Goal: Task Accomplishment & Management: Manage account settings

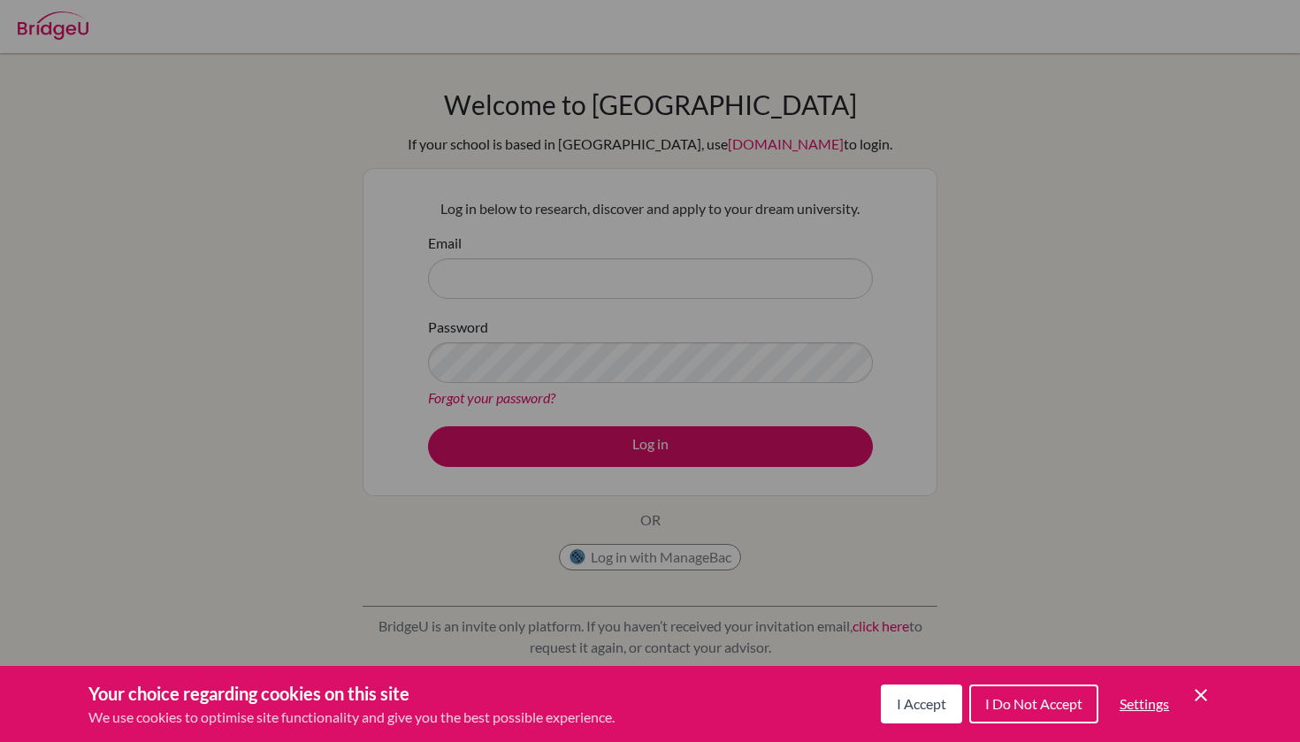
click at [1209, 696] on icon "Cookie Control Close Icon" at bounding box center [1200, 694] width 21 height 21
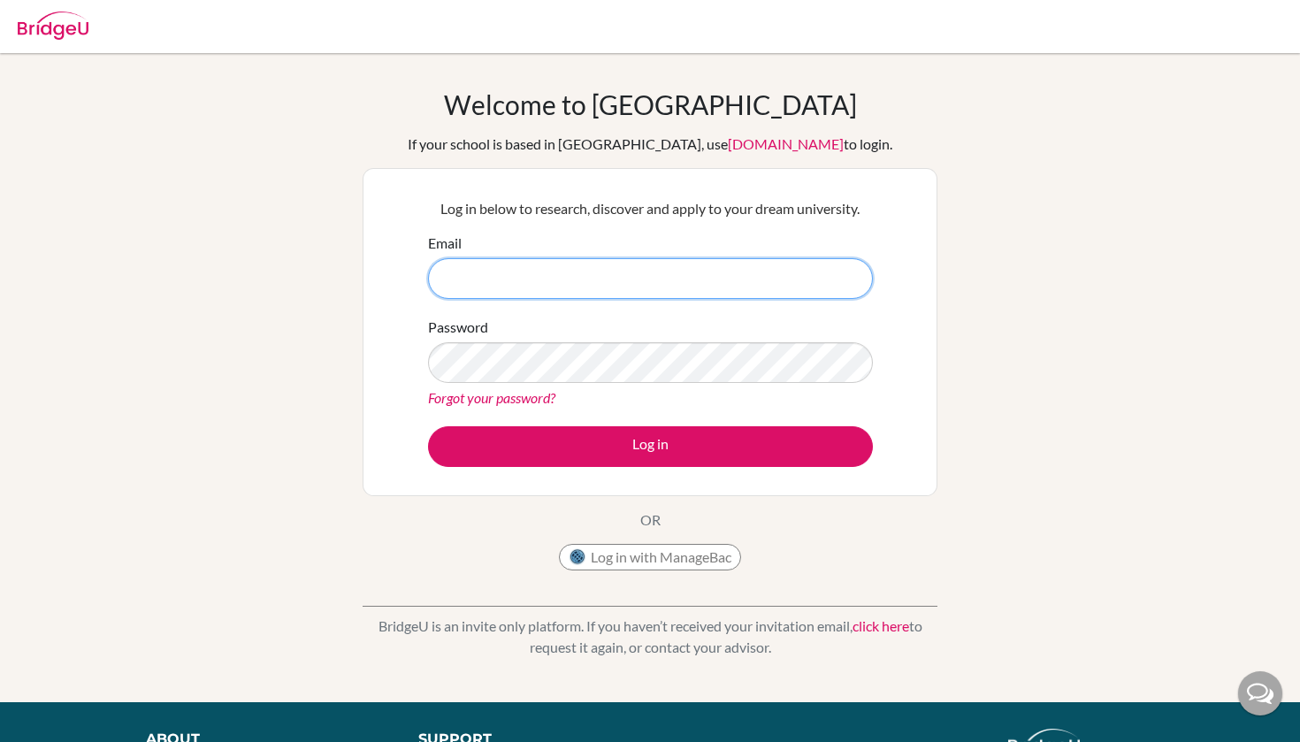
click at [538, 283] on input "Email" at bounding box center [650, 278] width 445 height 41
type input "kstubbs@ciaschool.com"
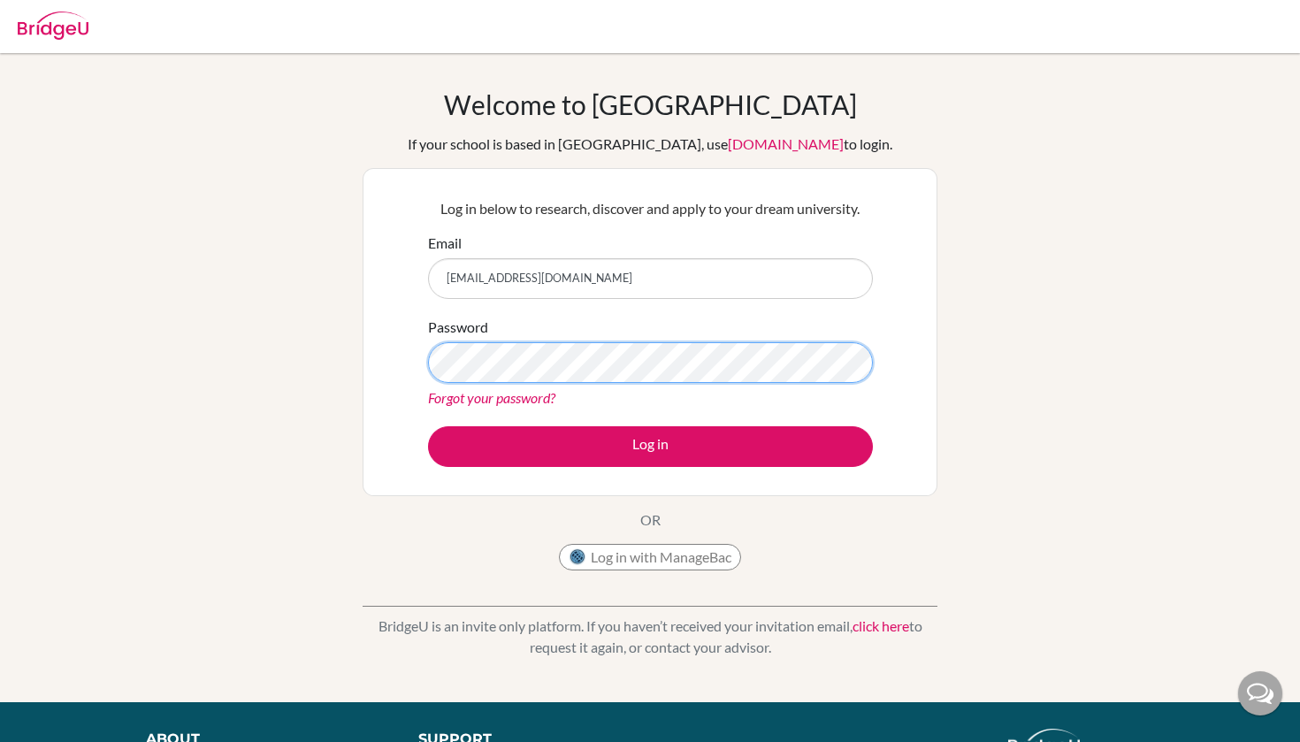
click at [650, 446] on button "Log in" at bounding box center [650, 446] width 445 height 41
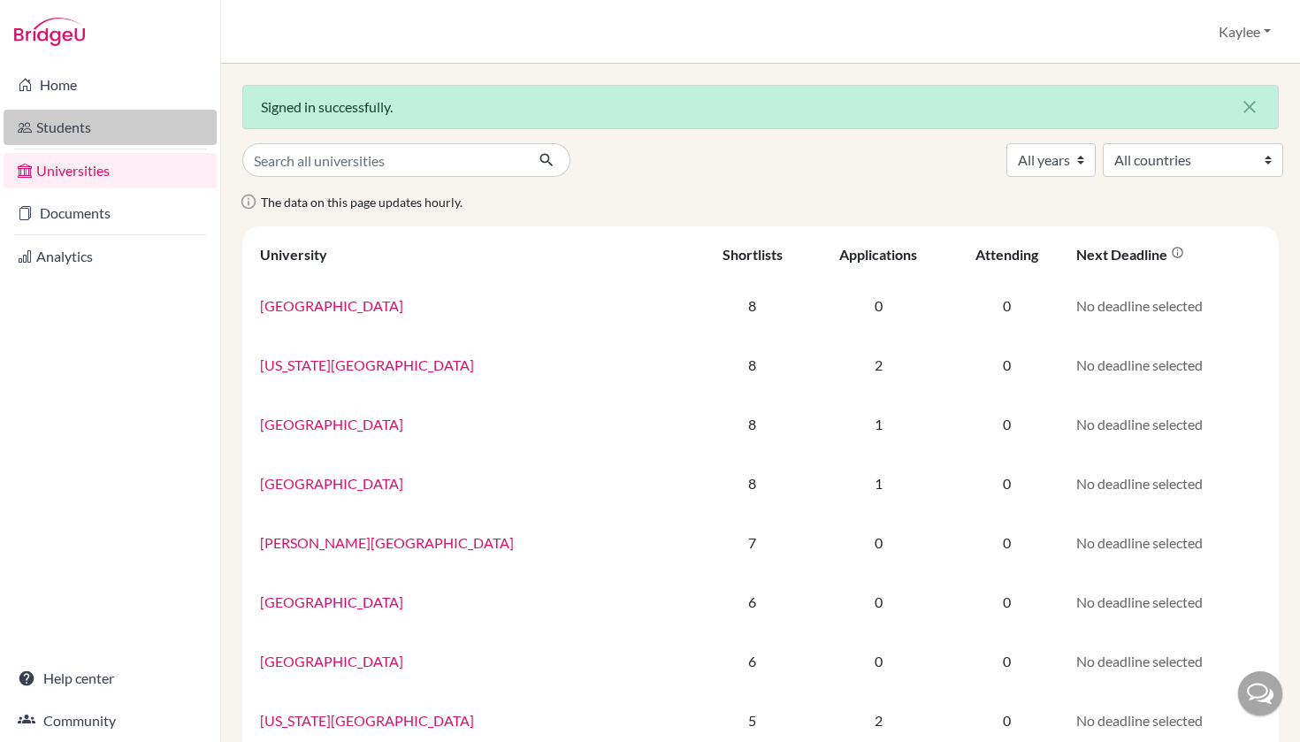
click at [78, 125] on link "Students" at bounding box center [110, 127] width 213 height 35
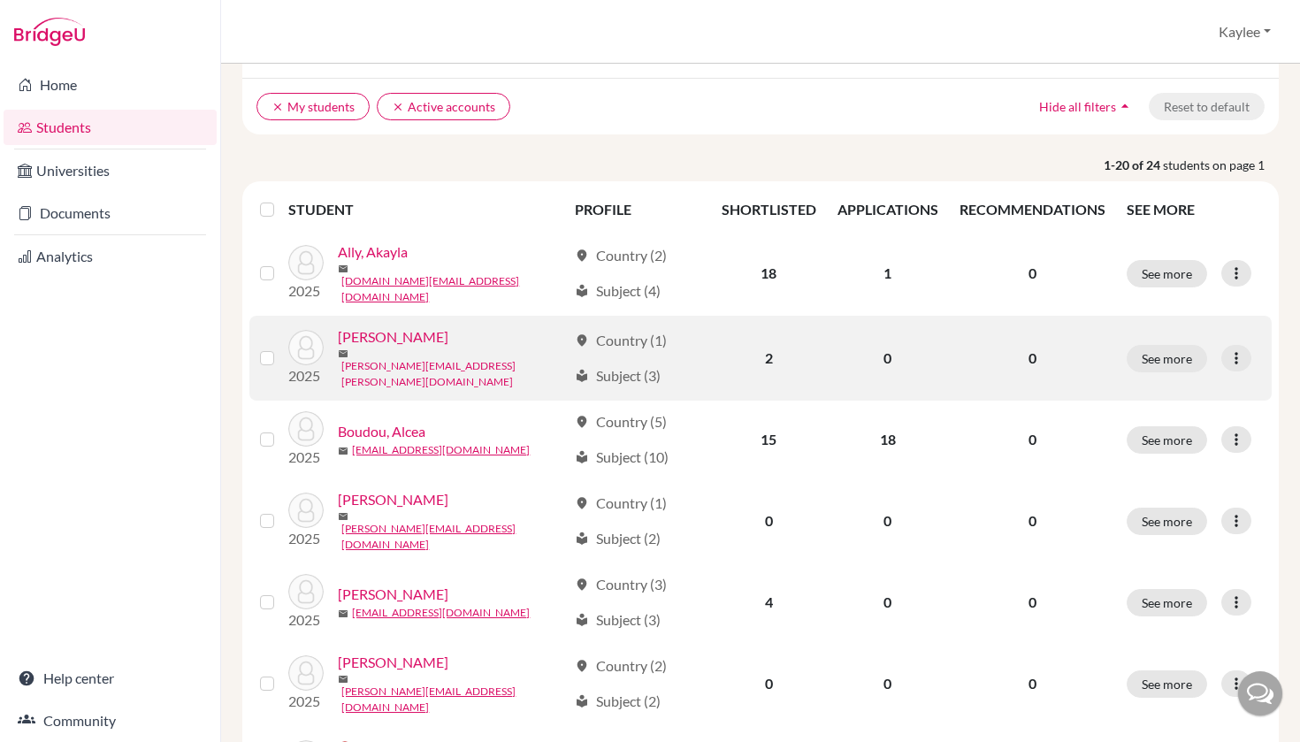
scroll to position [123, 0]
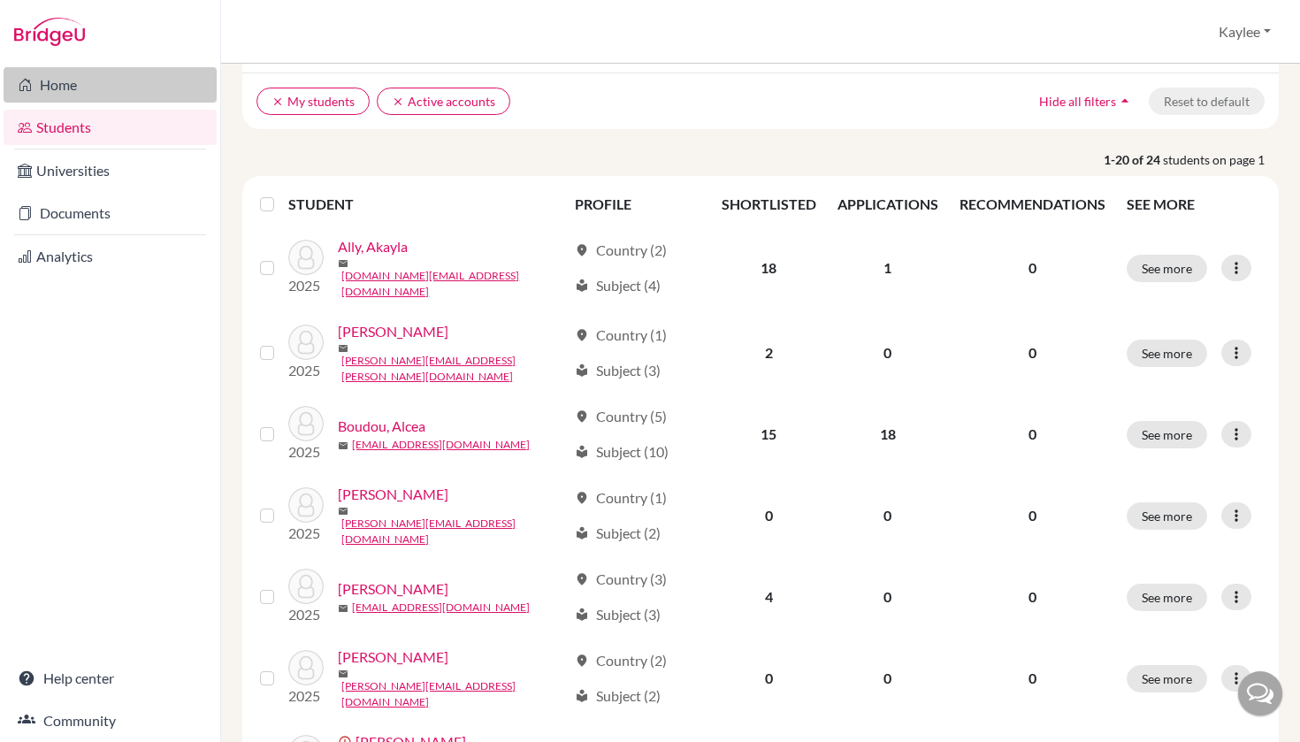
click at [75, 93] on link "Home" at bounding box center [110, 84] width 213 height 35
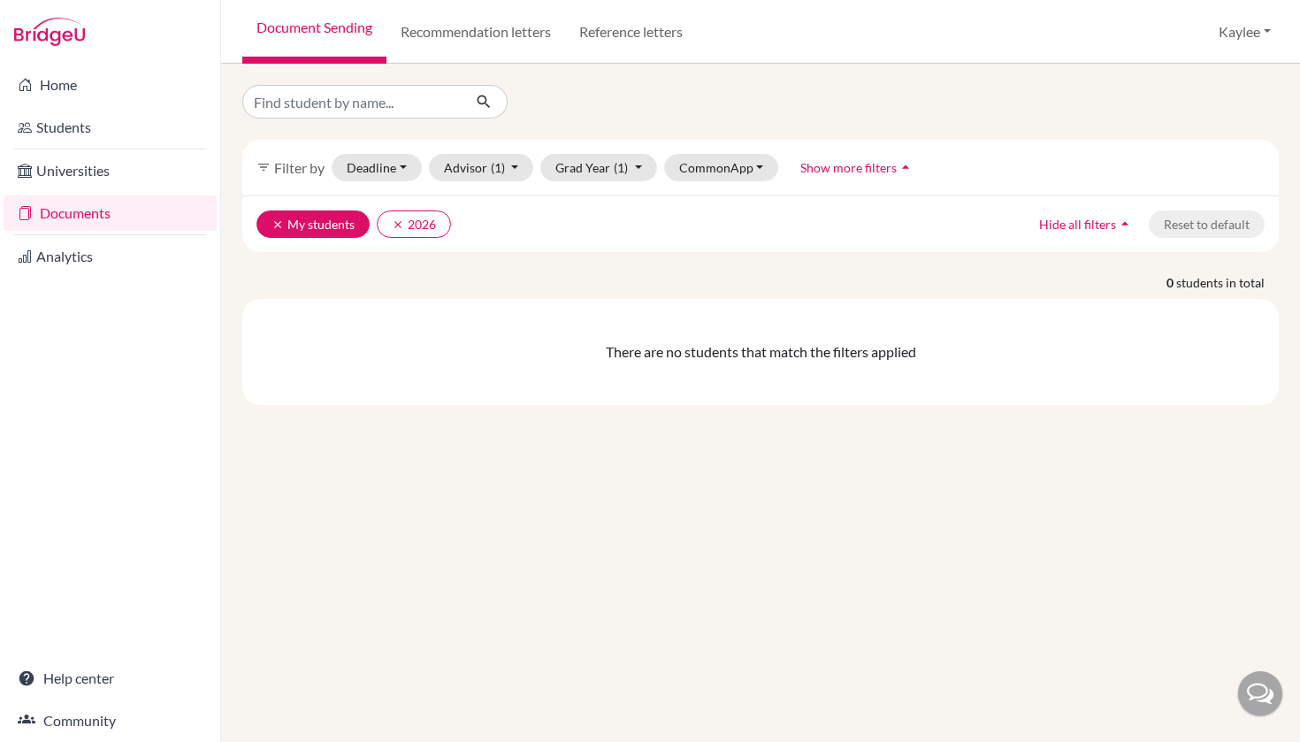
click at [329, 225] on button "clear My students" at bounding box center [312, 223] width 113 height 27
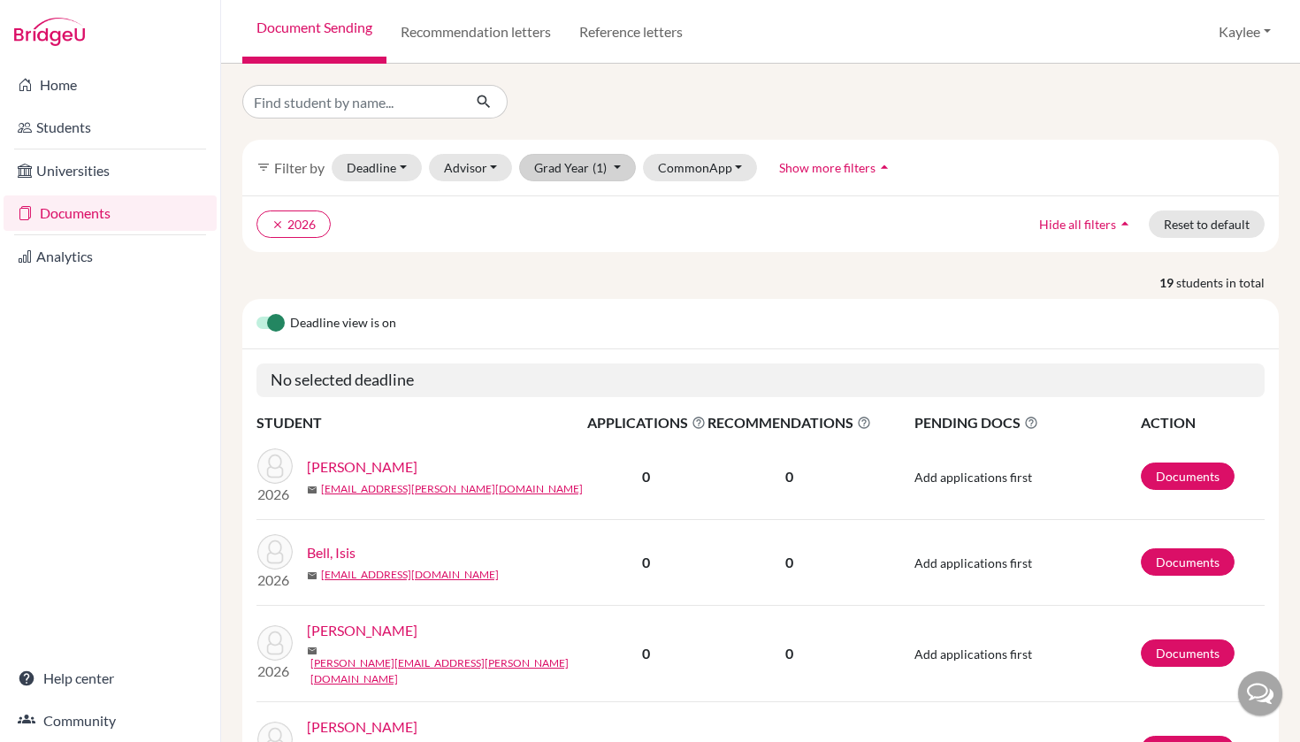
click at [616, 169] on button "Grad Year (1)" at bounding box center [577, 167] width 117 height 27
click at [568, 264] on span "2025" at bounding box center [557, 261] width 32 height 21
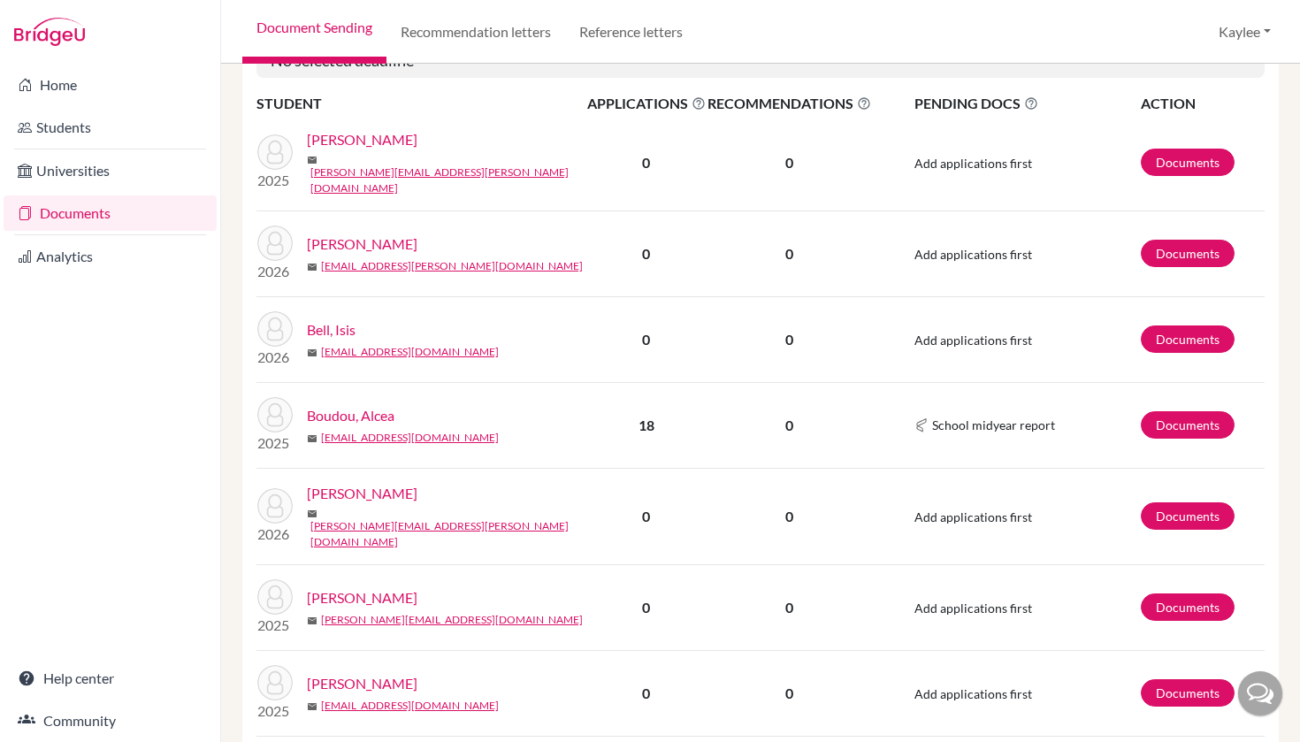
scroll to position [320, 0]
click at [350, 586] on link "[PERSON_NAME]" at bounding box center [362, 596] width 111 height 21
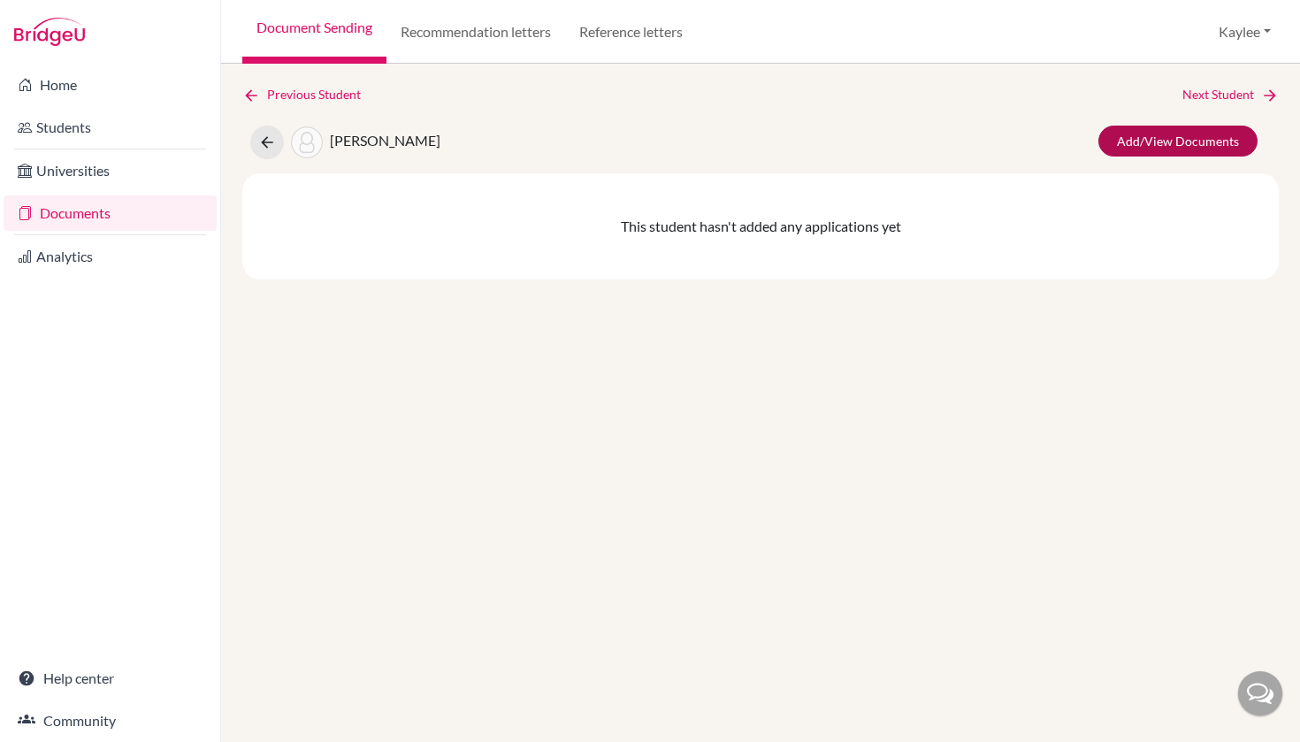
click at [1213, 144] on link "Add/View Documents" at bounding box center [1177, 141] width 159 height 31
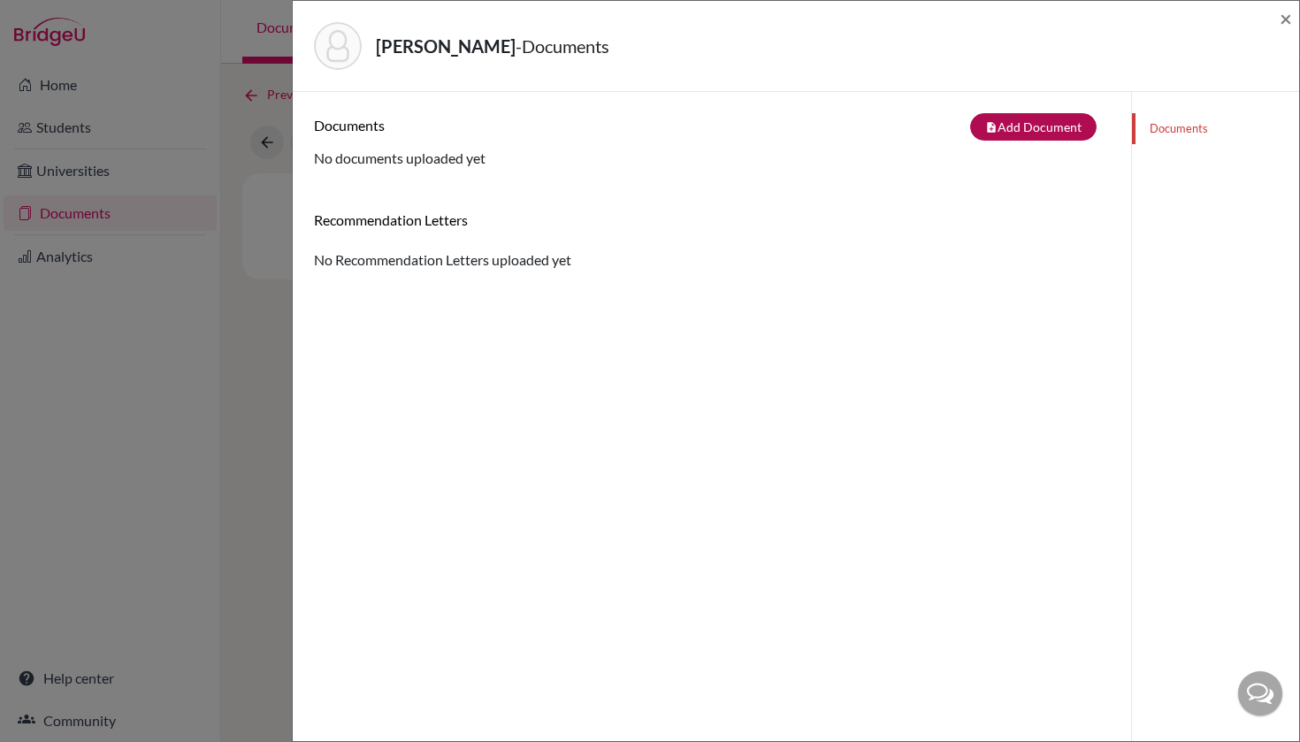
click at [1042, 122] on button "note_add Add Document" at bounding box center [1033, 126] width 126 height 27
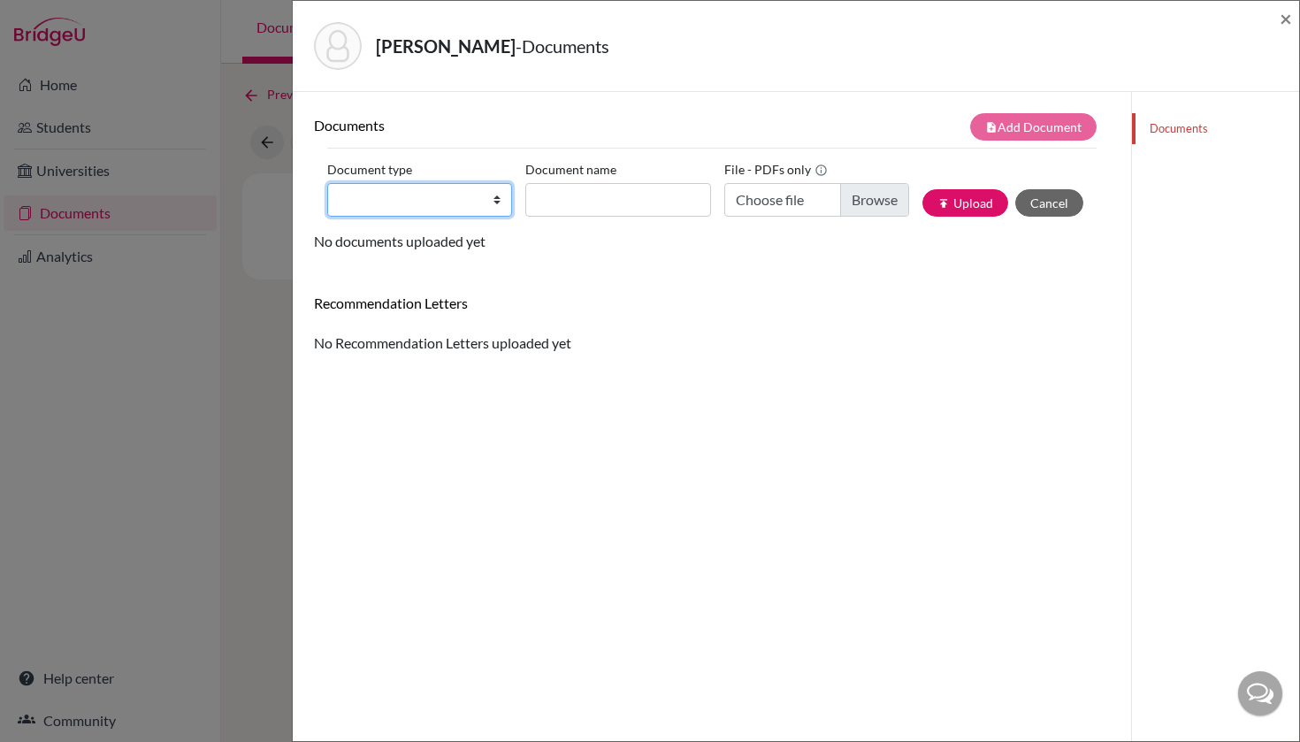
select select "2"
click at [635, 199] on input "Document name" at bounding box center [617, 200] width 185 height 34
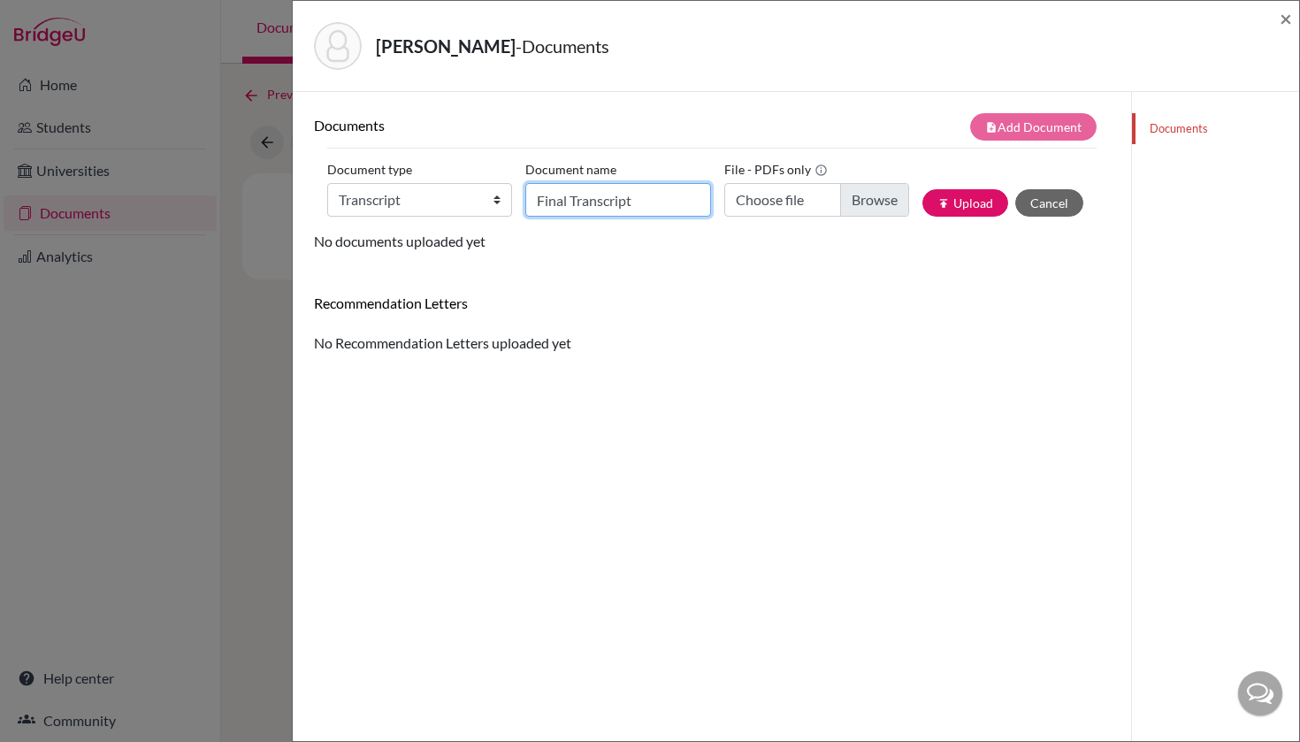
type input "Final Transcript"
click at [816, 294] on h6 "Recommendation Letters" at bounding box center [712, 302] width 796 height 17
click at [870, 205] on input "Choose file" at bounding box center [816, 200] width 185 height 34
type input "C:\fakepath\Ryan Bulbaai Fianl Transcript .pdf"
click at [989, 202] on button "publish Upload" at bounding box center [965, 202] width 86 height 27
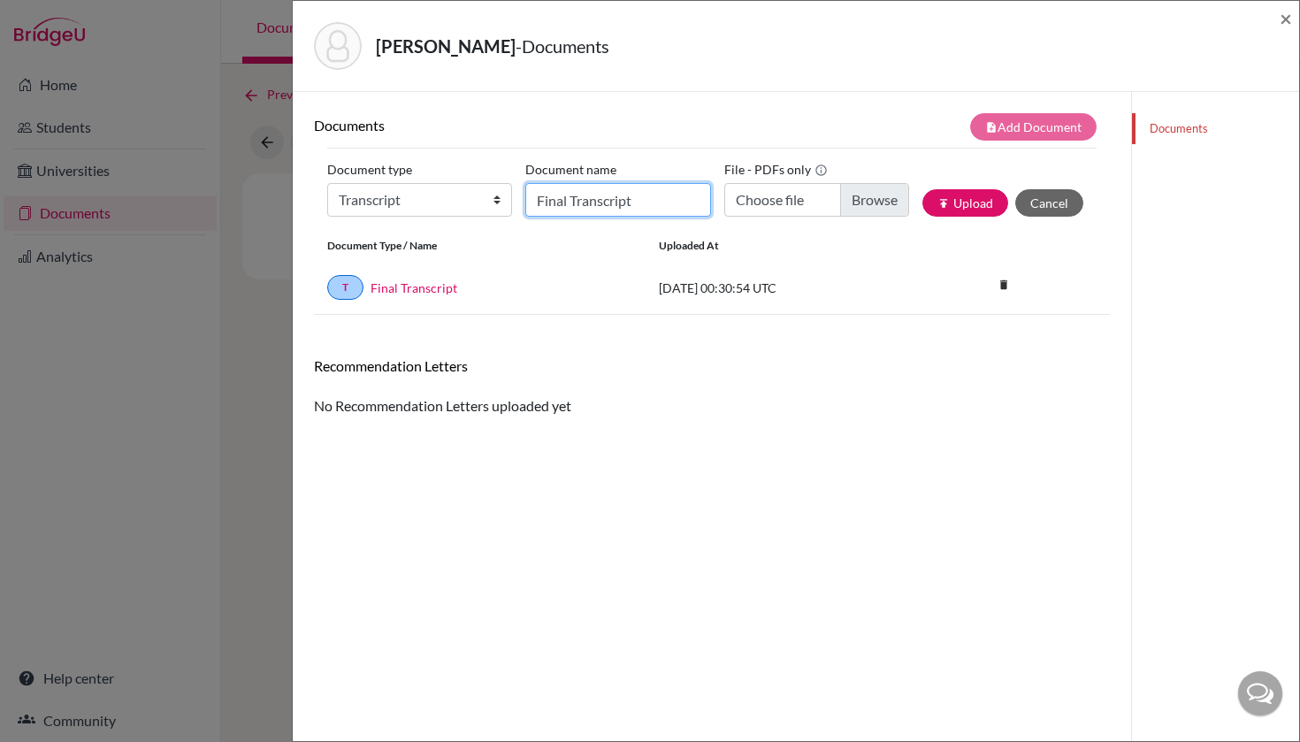
click at [579, 190] on input "Final Transcript" at bounding box center [617, 200] width 185 height 34
type input "Fina"
click at [920, 479] on div "Documents note_add Add Document Document type Change explanation for Common App…" at bounding box center [712, 462] width 796 height 699
click at [1294, 19] on div "Bulbaai, Ryan - Documents ×" at bounding box center [796, 46] width 1006 height 91
click at [1286, 15] on span "×" at bounding box center [1285, 18] width 12 height 26
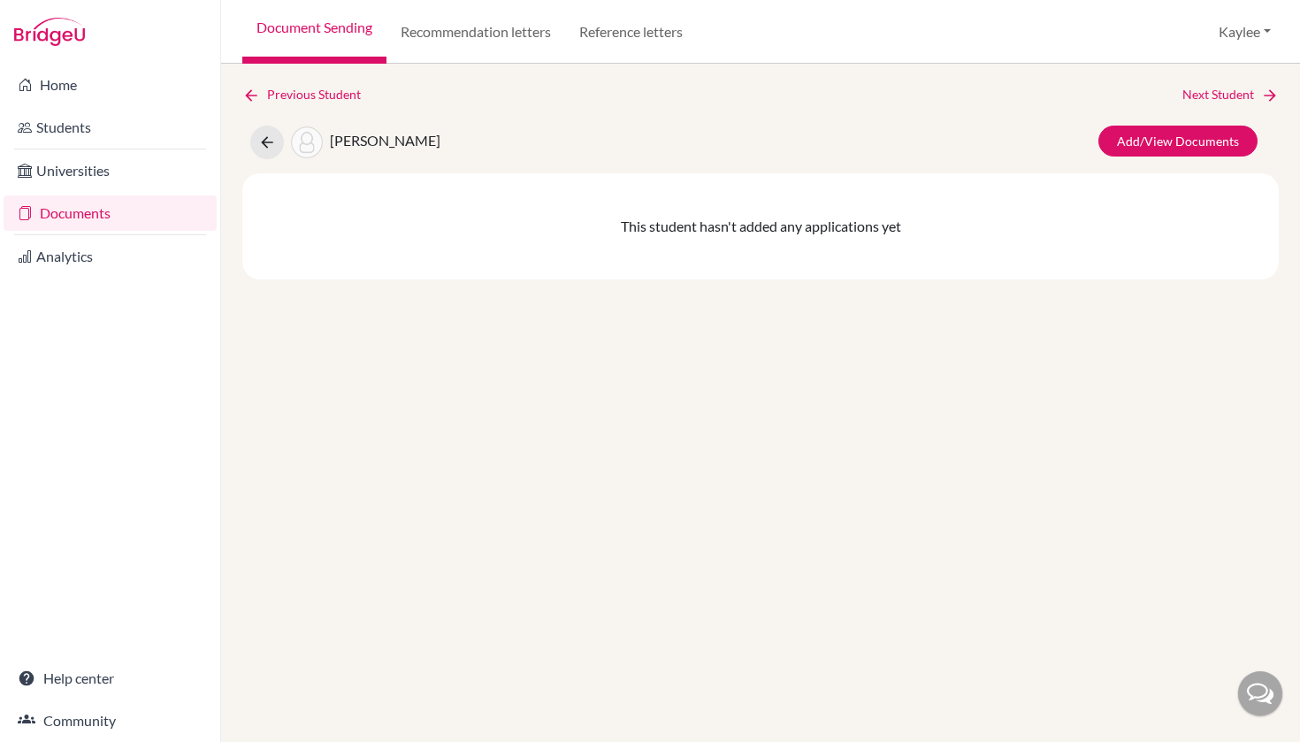
click at [352, 140] on span "[PERSON_NAME]" at bounding box center [385, 140] width 111 height 17
click at [359, 129] on div "[PERSON_NAME]" at bounding box center [345, 143] width 190 height 34
click at [1166, 149] on link "Add/View Documents" at bounding box center [1177, 141] width 159 height 31
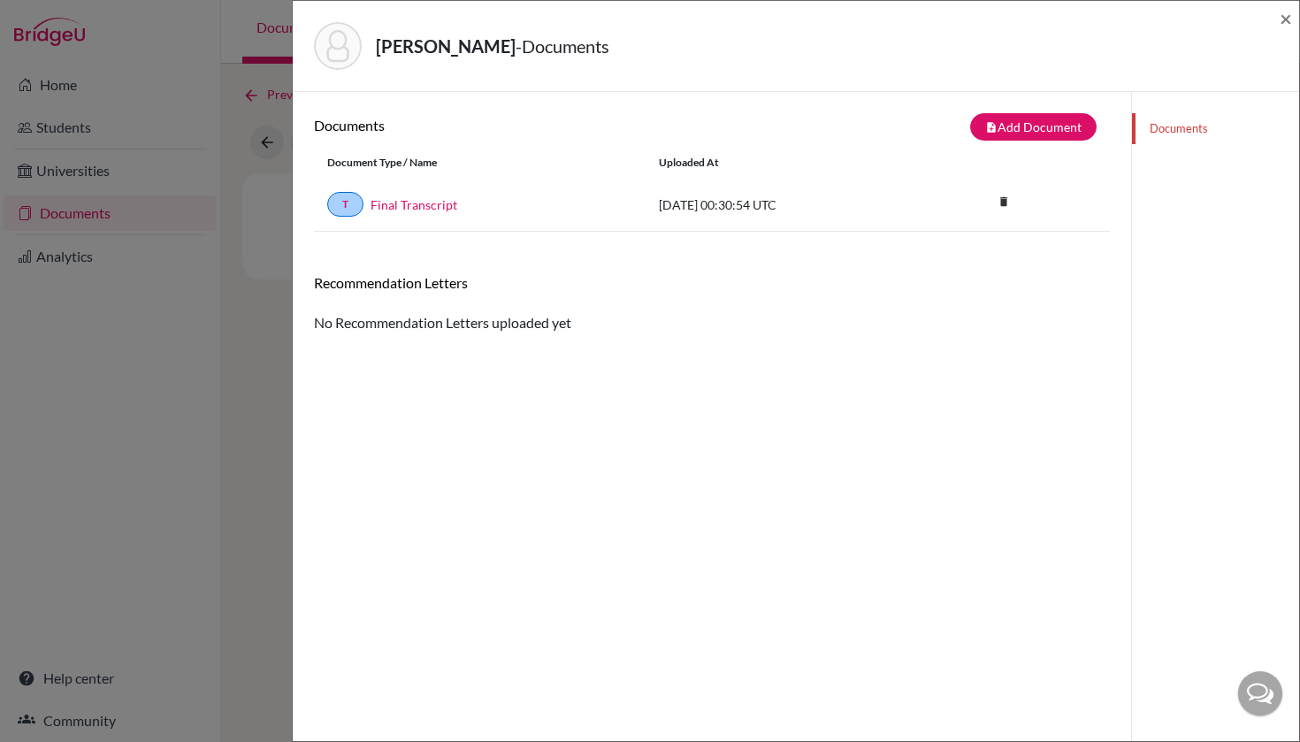
click at [652, 202] on div "2025-08-13 00:30:54 UTC" at bounding box center [777, 204] width 265 height 19
click at [335, 202] on link "T" at bounding box center [345, 204] width 36 height 25
drag, startPoint x: 335, startPoint y: 202, endPoint x: 1050, endPoint y: 136, distance: 718.3
click at [352, 191] on body "Home Students Universities Documents Analytics Help center Community Document S…" at bounding box center [650, 371] width 1300 height 742
click at [1177, 126] on link "Documents" at bounding box center [1215, 128] width 167 height 31
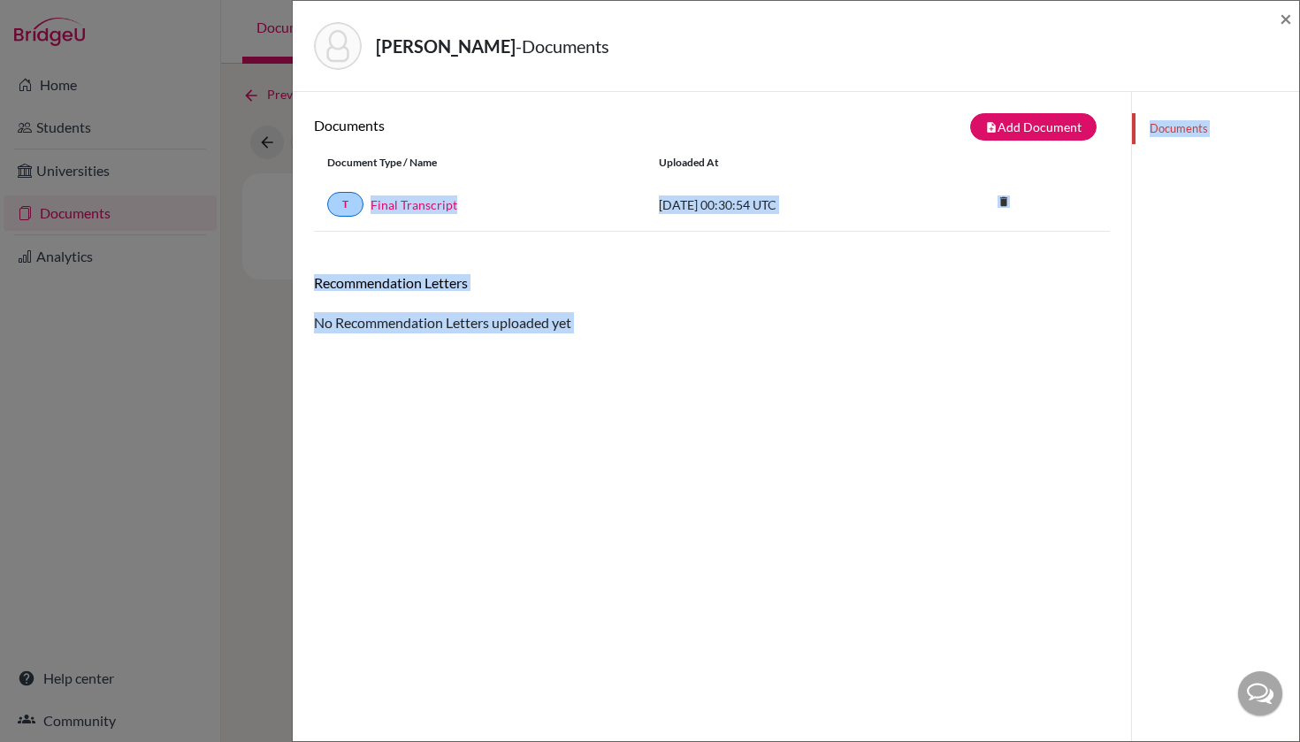
click at [1187, 122] on link "Documents" at bounding box center [1215, 128] width 167 height 31
click at [1282, 18] on span "×" at bounding box center [1285, 18] width 12 height 26
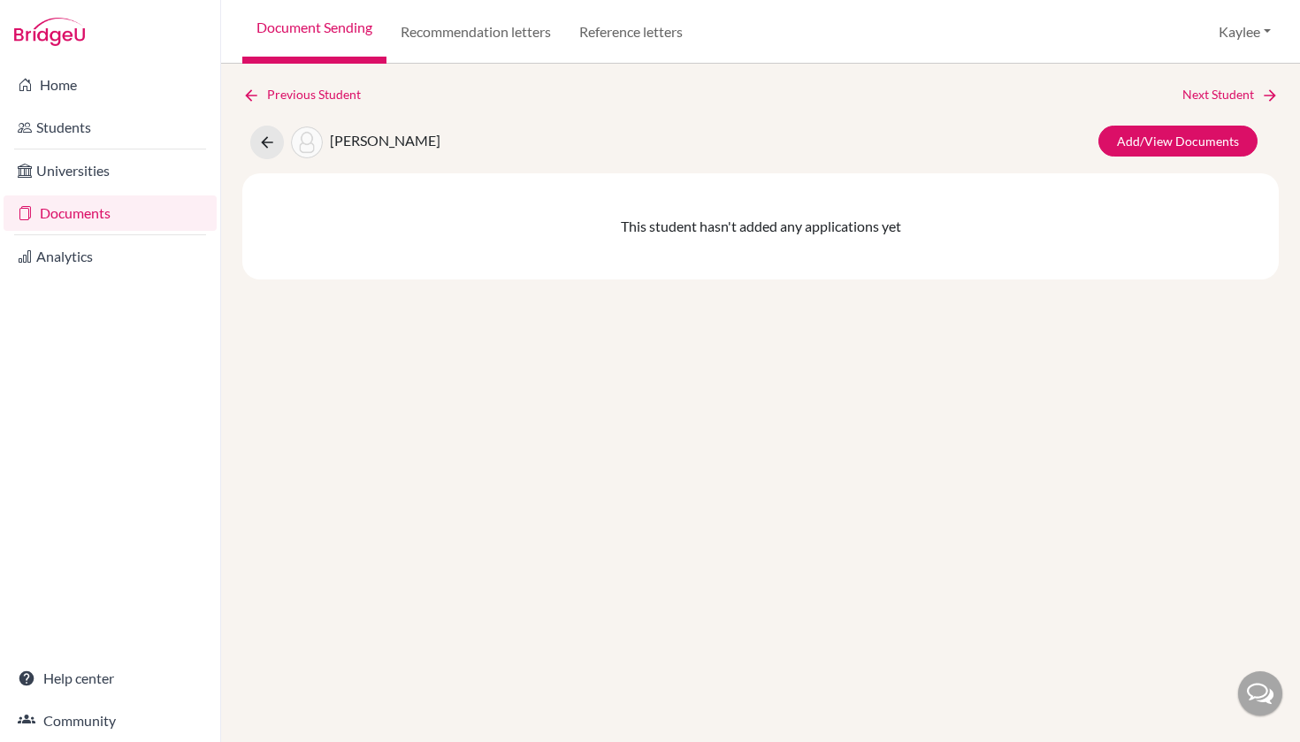
click at [743, 354] on div "Previous Student Next Student Bulbaai, Ryan Add/View Documents This student has…" at bounding box center [760, 403] width 1079 height 678
click at [263, 141] on icon at bounding box center [267, 143] width 18 height 18
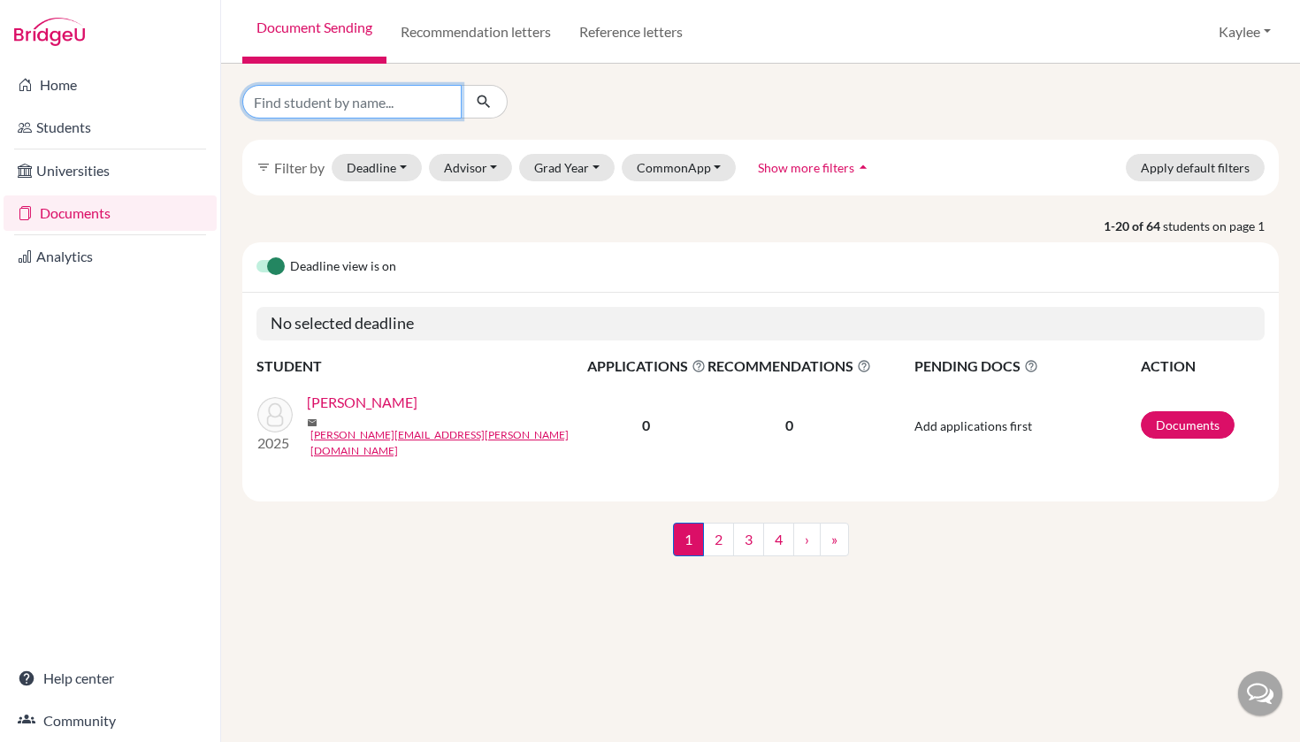
click at [379, 102] on input "Find student by name..." at bounding box center [351, 102] width 219 height 34
type input "Ryan"
click at [484, 102] on button "submit" at bounding box center [484, 102] width 47 height 34
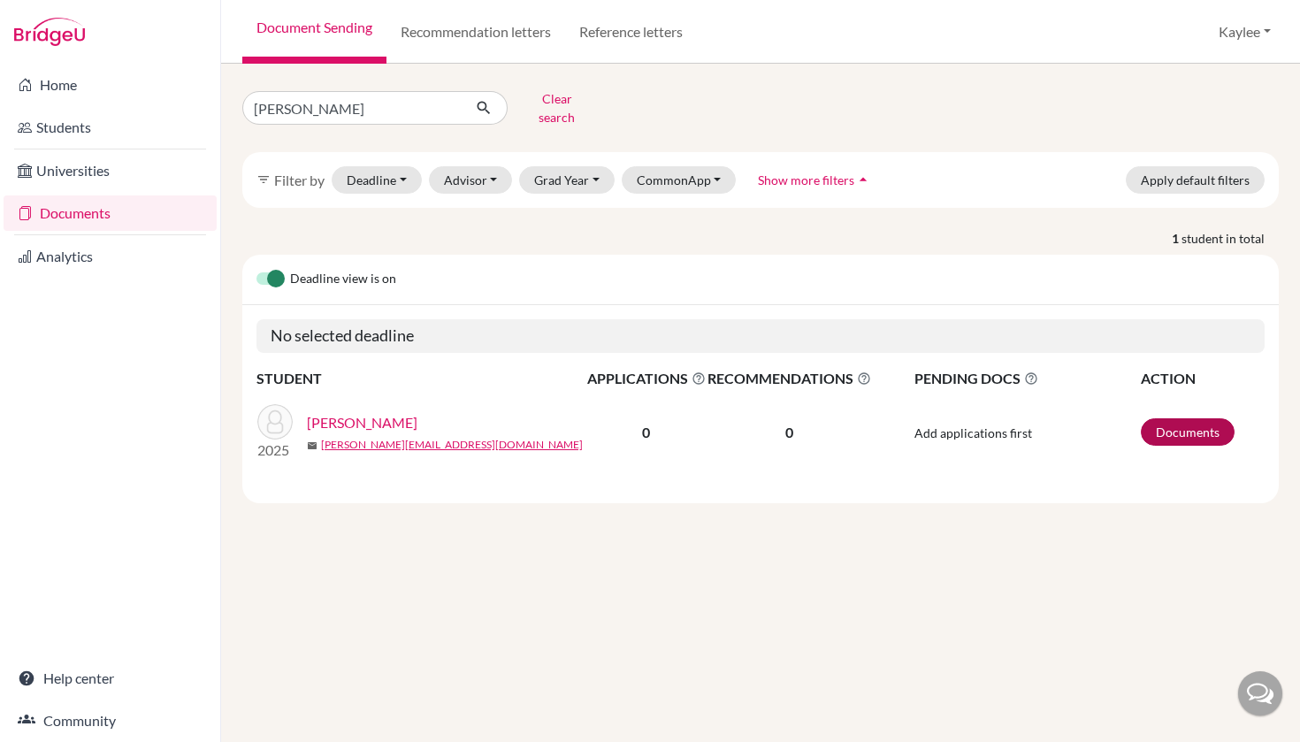
click at [1177, 420] on link "Documents" at bounding box center [1188, 431] width 94 height 27
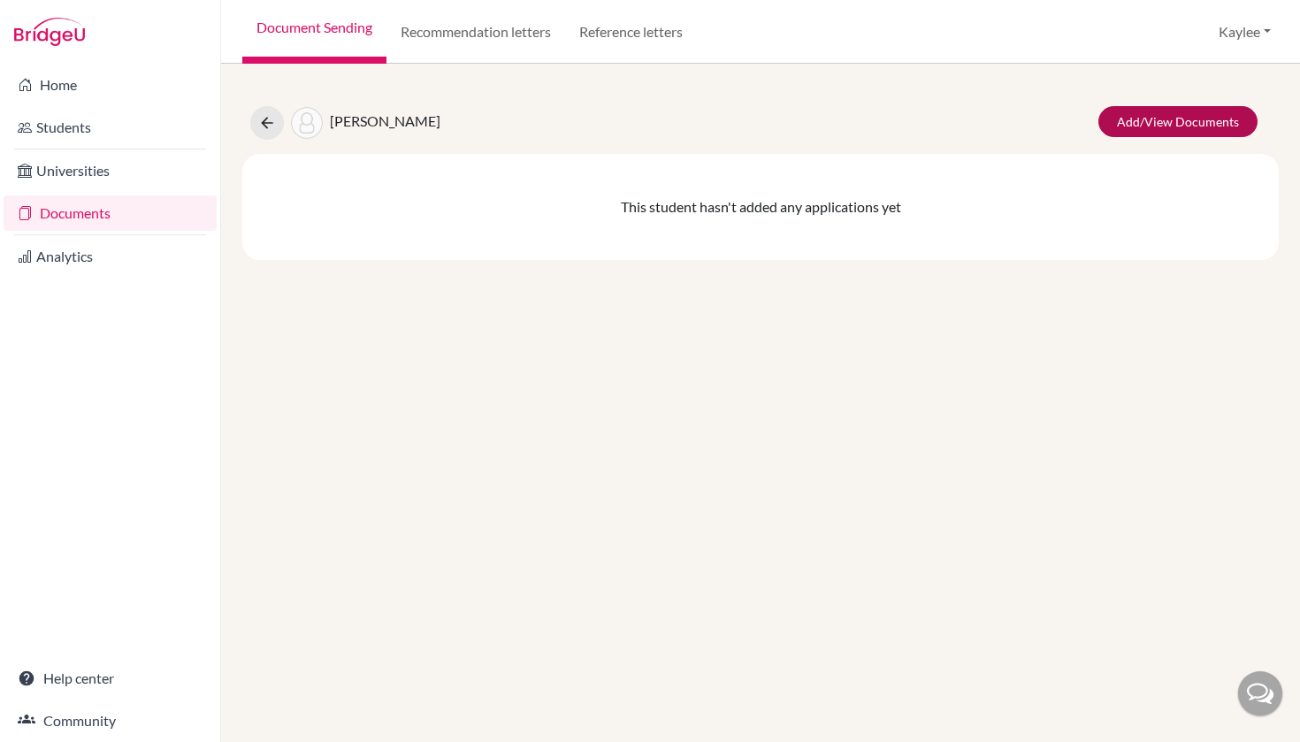
click at [1182, 113] on link "Add/View Documents" at bounding box center [1177, 121] width 159 height 31
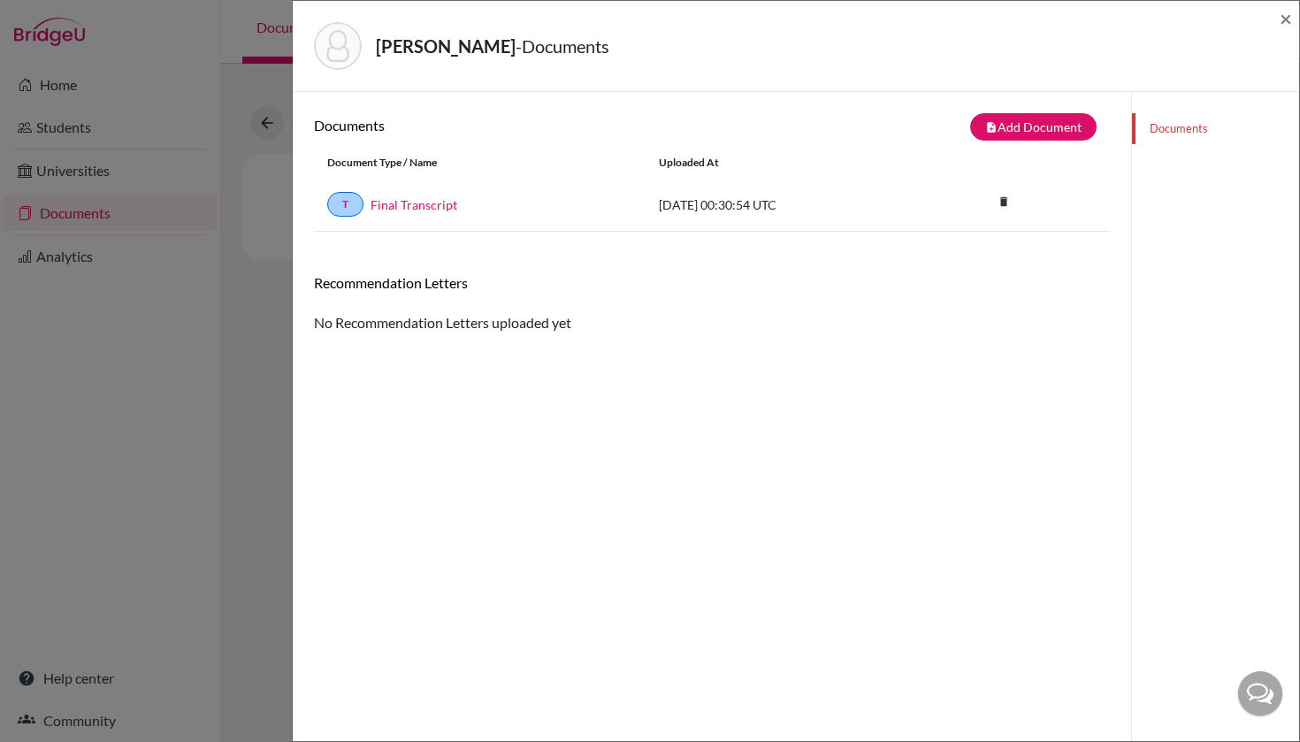
click at [789, 202] on div "[DATE] 00:30:54 UTC" at bounding box center [777, 204] width 265 height 19
click at [477, 279] on h6 "Recommendation Letters" at bounding box center [712, 282] width 796 height 17
click at [344, 207] on link "T" at bounding box center [345, 204] width 36 height 25
click at [344, 205] on link "T" at bounding box center [345, 204] width 36 height 25
click at [914, 476] on div "Documents note_add Add Document Document type Change explanation for Common App…" at bounding box center [712, 462] width 796 height 699
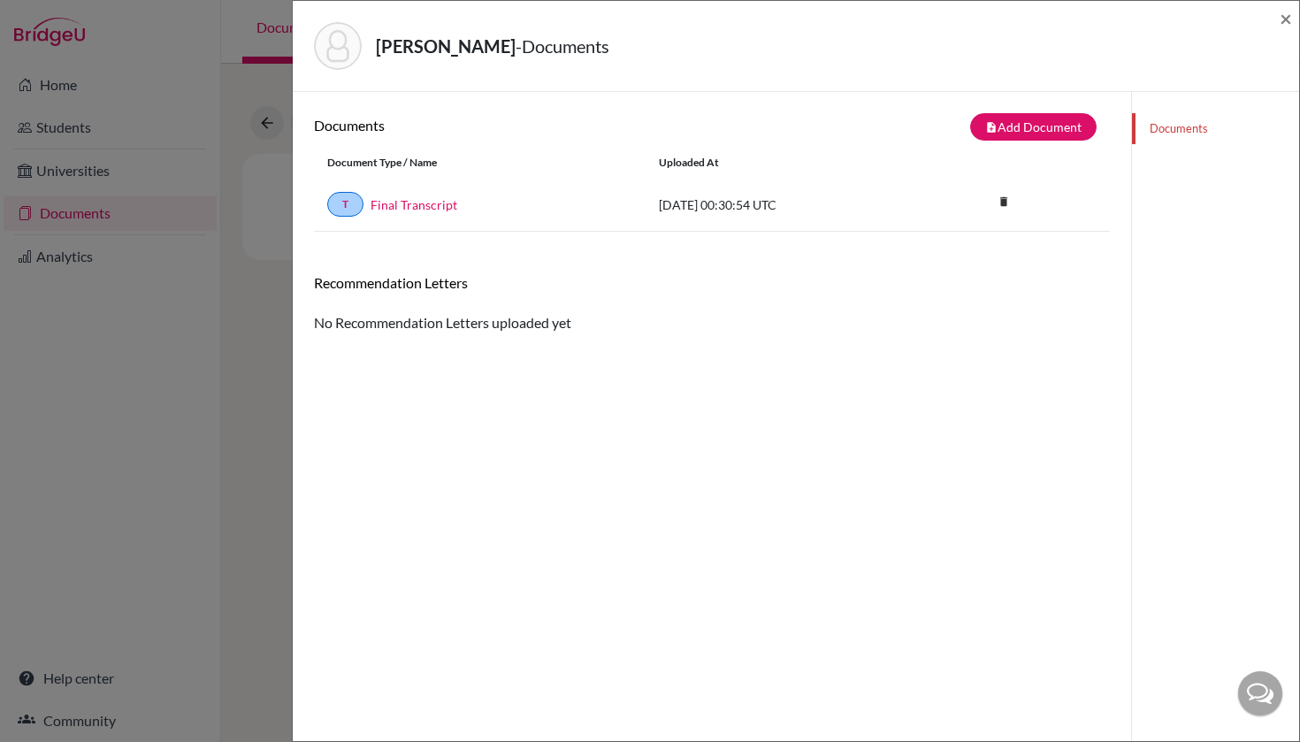
click at [507, 332] on div "Recommendation Letters No Recommendation Letters uploaded yet" at bounding box center [712, 303] width 796 height 59
click at [1275, 27] on div "Bulbaai, Ryan - Documents ×" at bounding box center [796, 46] width 992 height 76
click at [1278, 22] on div "Bulbaai, Ryan - Documents ×" at bounding box center [796, 46] width 992 height 76
click at [1285, 18] on span "×" at bounding box center [1285, 18] width 12 height 26
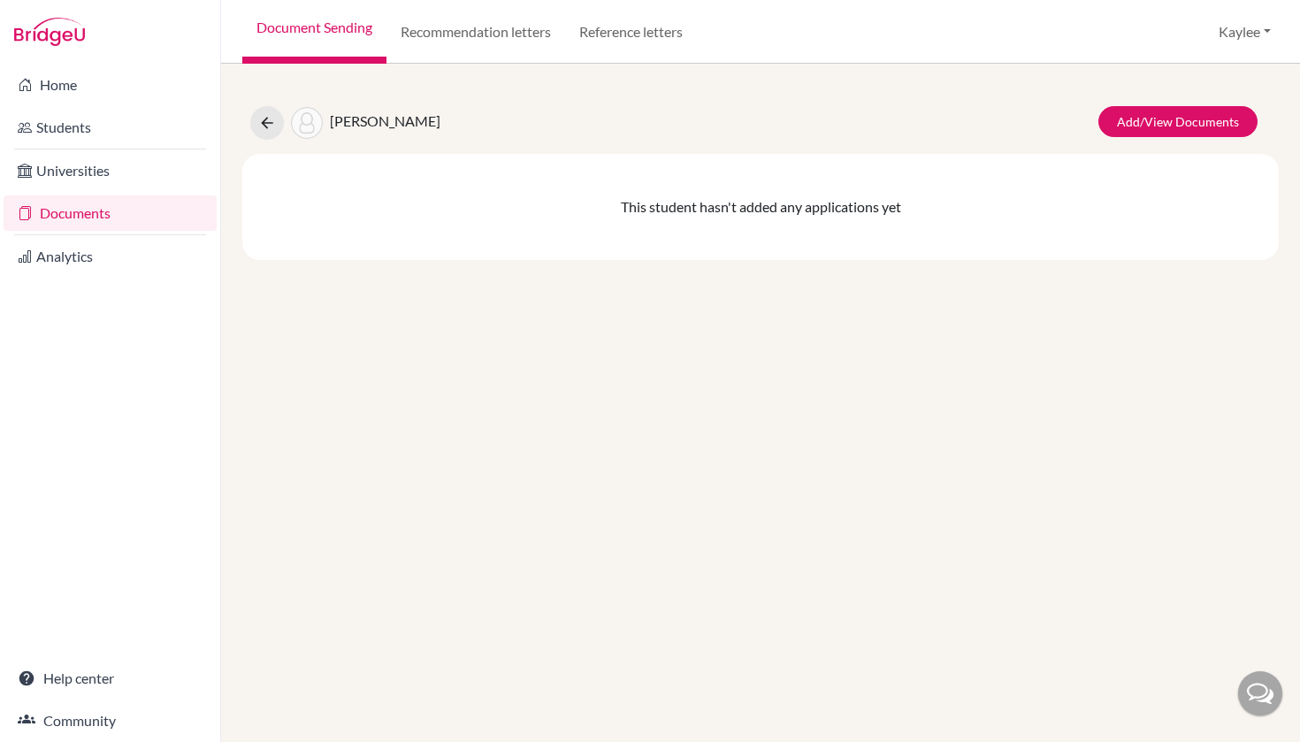
click at [809, 439] on div "Bulbaai, Ryan Add/View Documents This student hasn't added any applications yet" at bounding box center [760, 403] width 1079 height 678
click at [56, 95] on link "Home" at bounding box center [110, 84] width 213 height 35
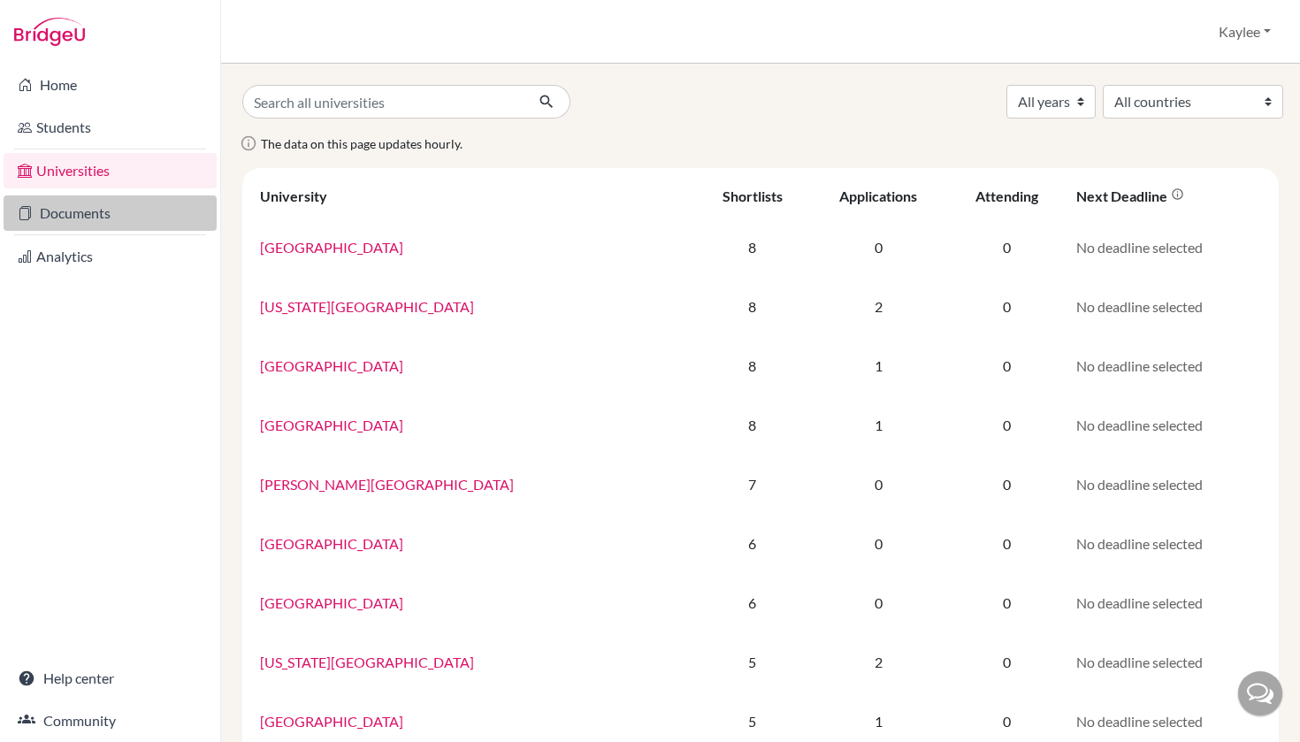
click at [81, 210] on link "Documents" at bounding box center [110, 212] width 213 height 35
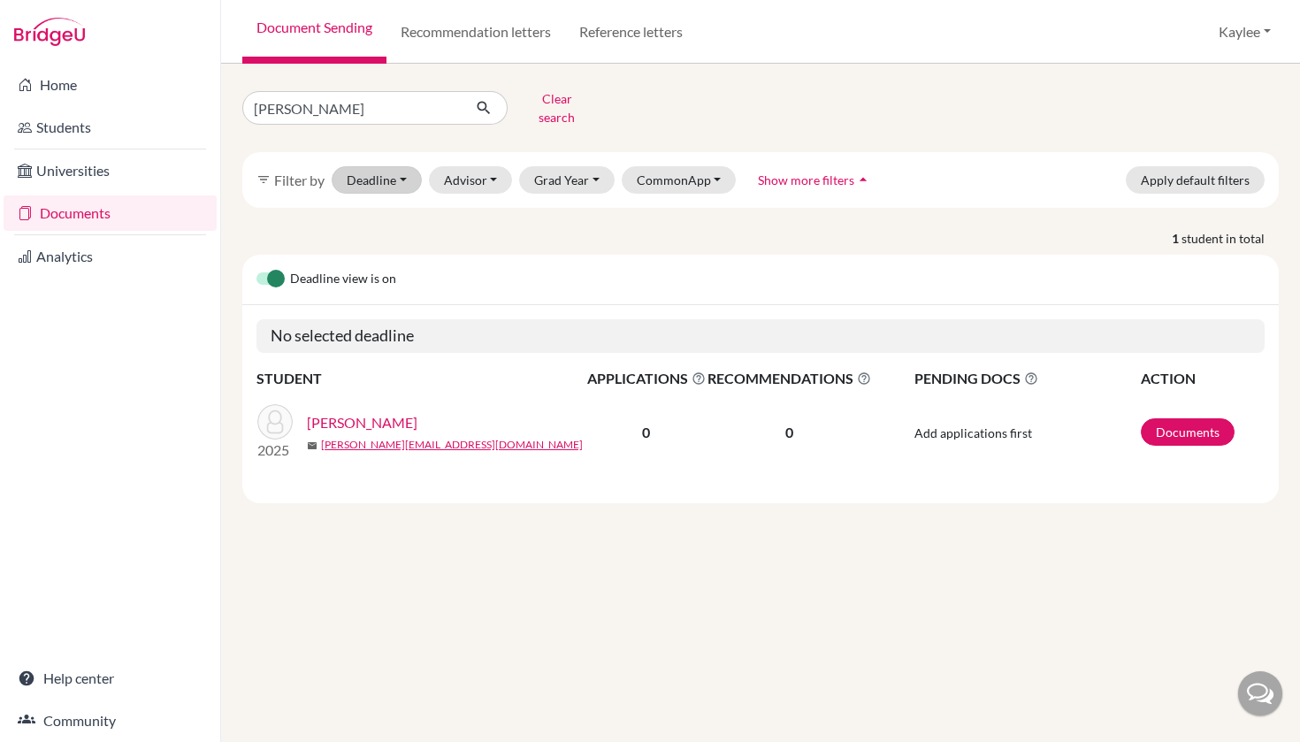
click at [391, 166] on button "Deadline - Select a date range Or double click for a single date selection [DAT…" at bounding box center [377, 179] width 90 height 27
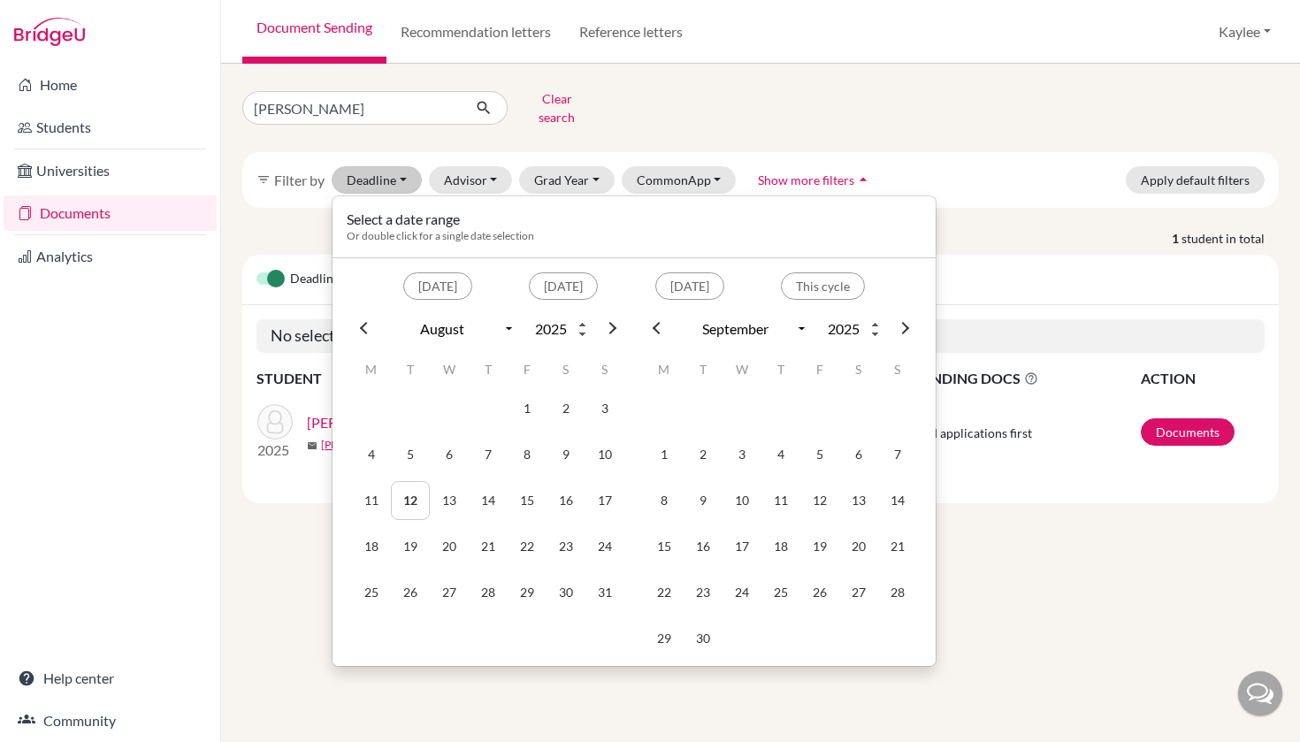
click at [591, 91] on button "Clear search" at bounding box center [556, 108] width 98 height 46
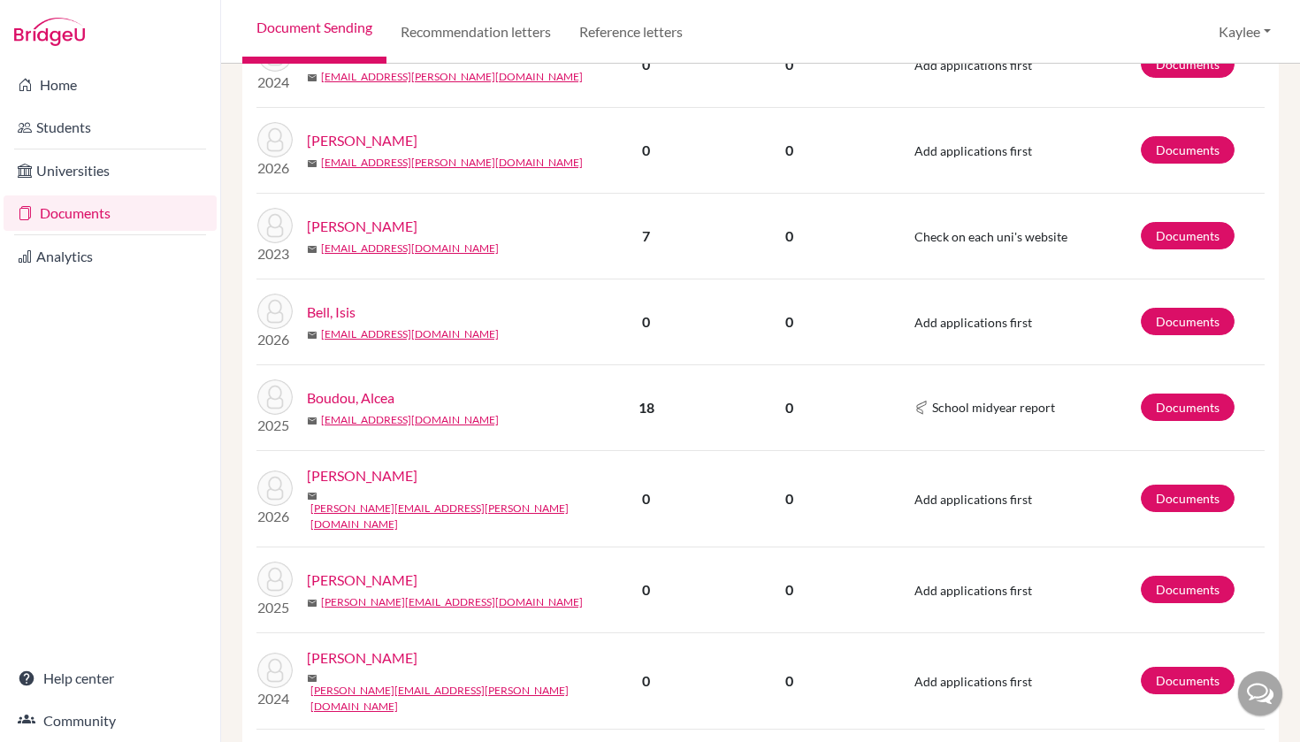
click at [267, 561] on img at bounding box center [274, 578] width 35 height 35
click at [625, 579] on p "0" at bounding box center [646, 589] width 118 height 21
click at [366, 569] on link "Bulbaai, Ryan" at bounding box center [362, 579] width 111 height 21
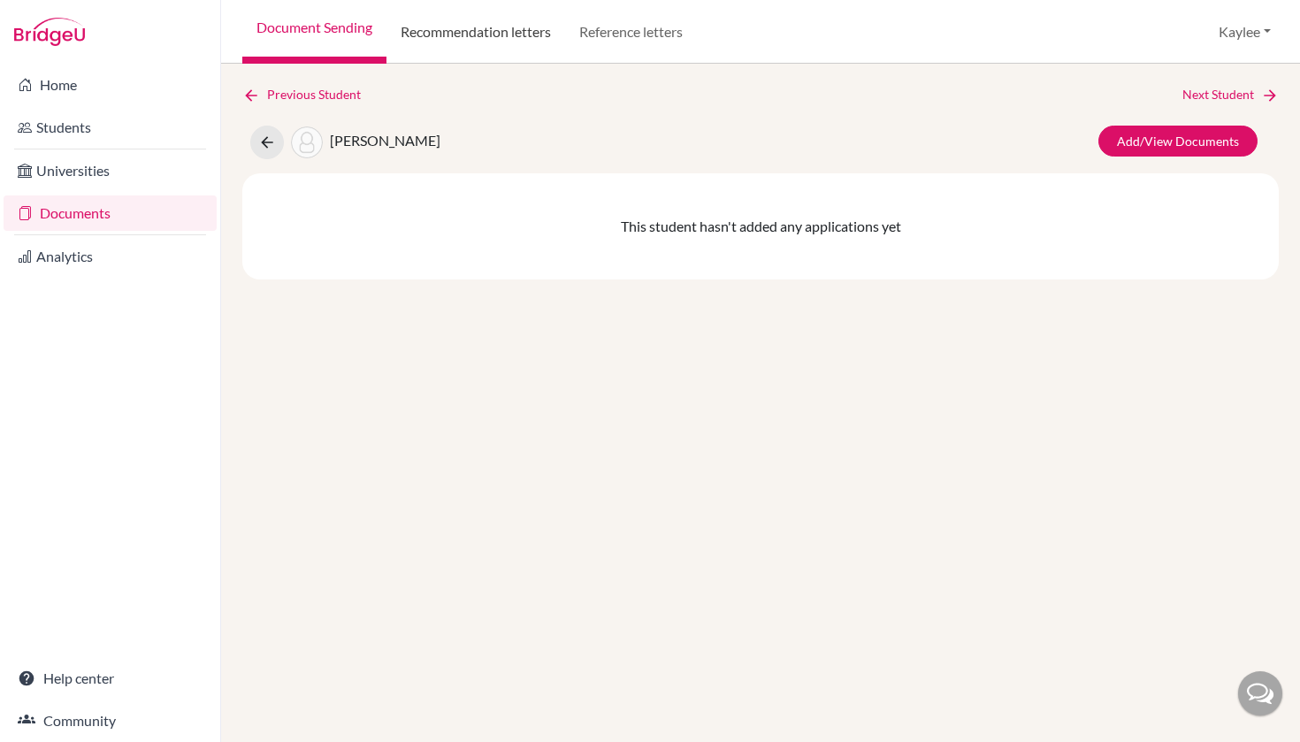
click at [489, 38] on link "Recommendation letters" at bounding box center [475, 32] width 179 height 64
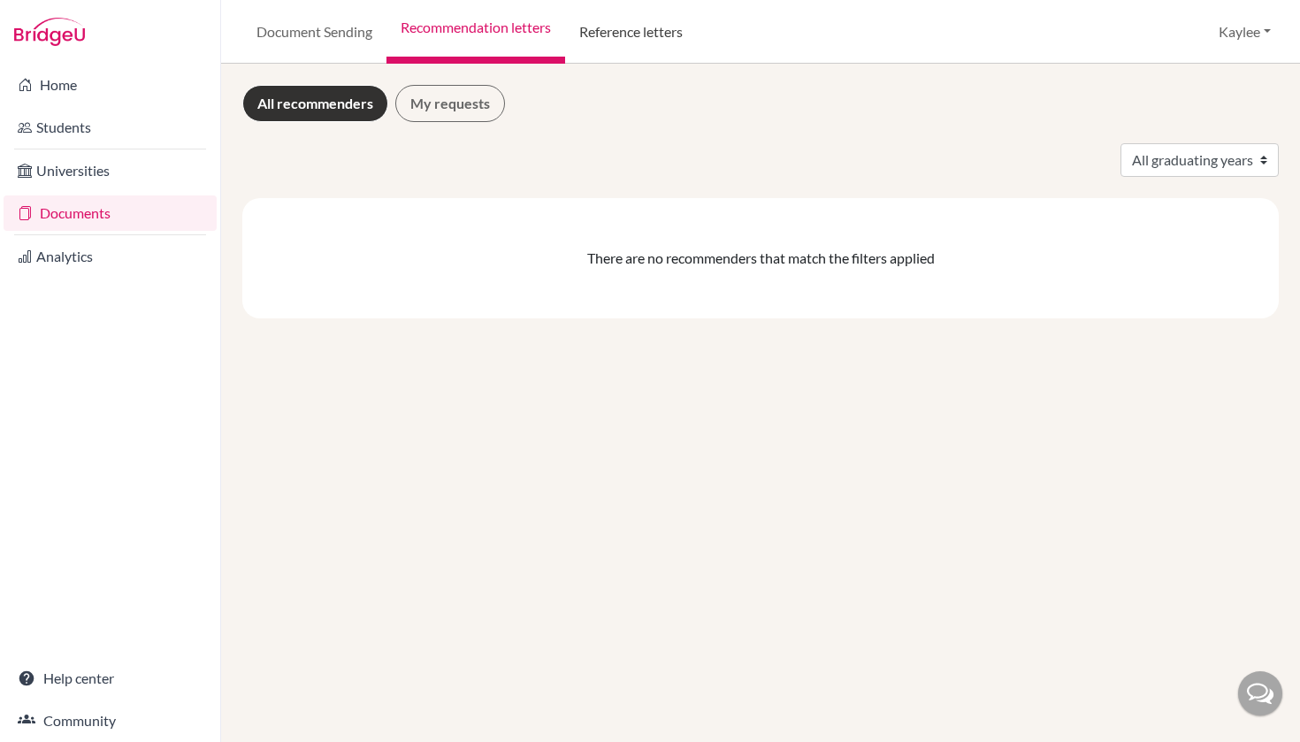
click at [664, 28] on link "Reference letters" at bounding box center [631, 32] width 132 height 64
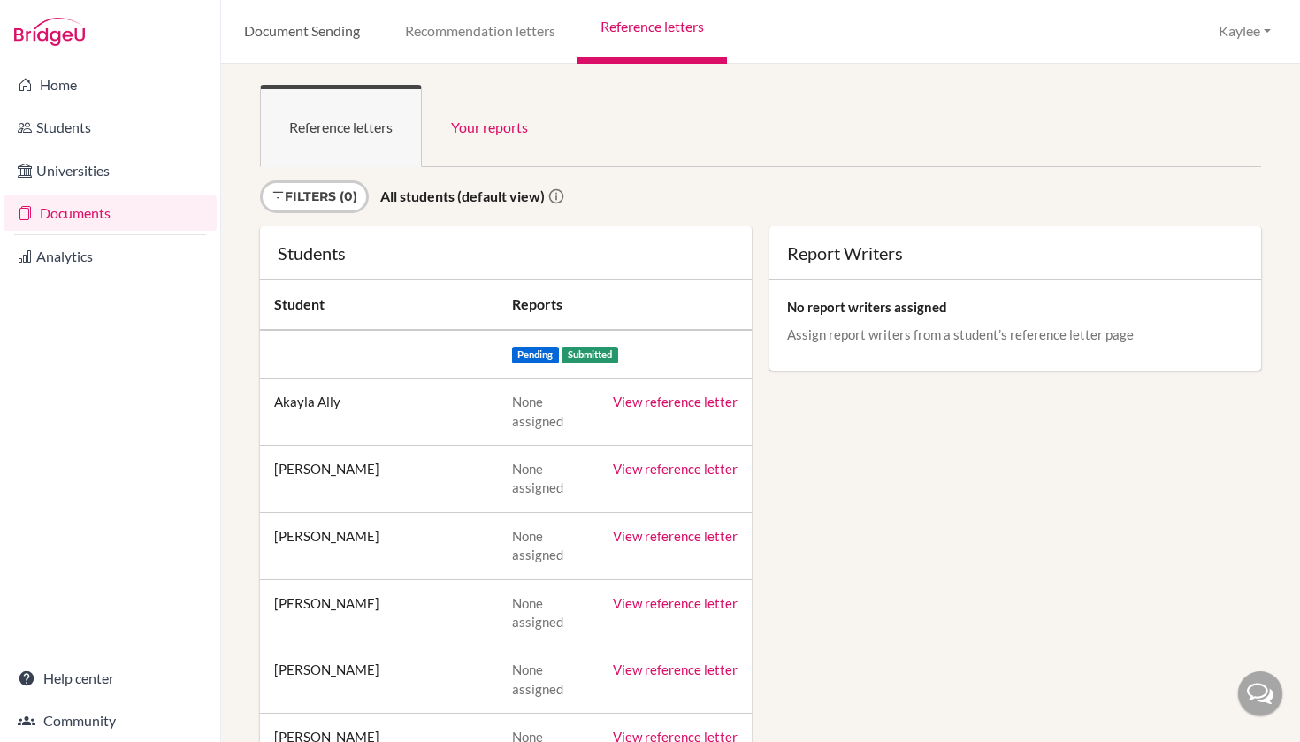
click at [312, 34] on link "Document Sending" at bounding box center [301, 32] width 161 height 64
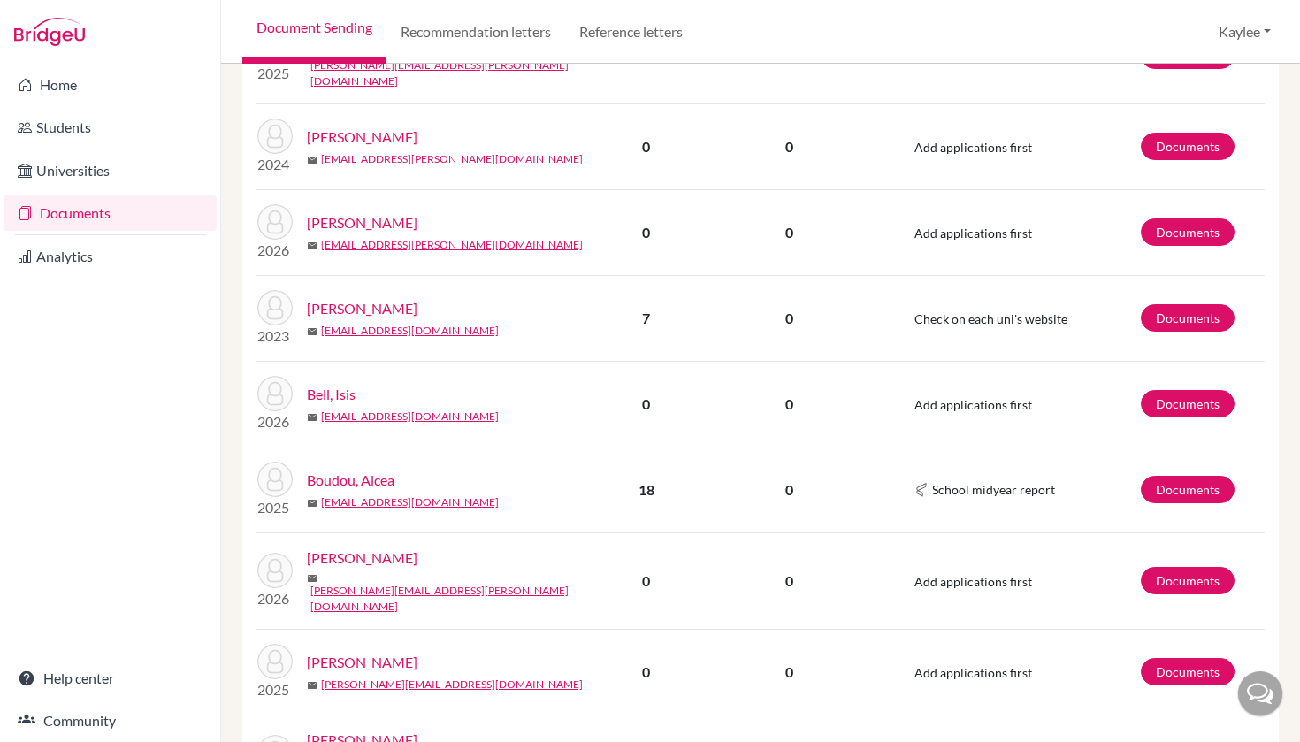
scroll to position [406, 0]
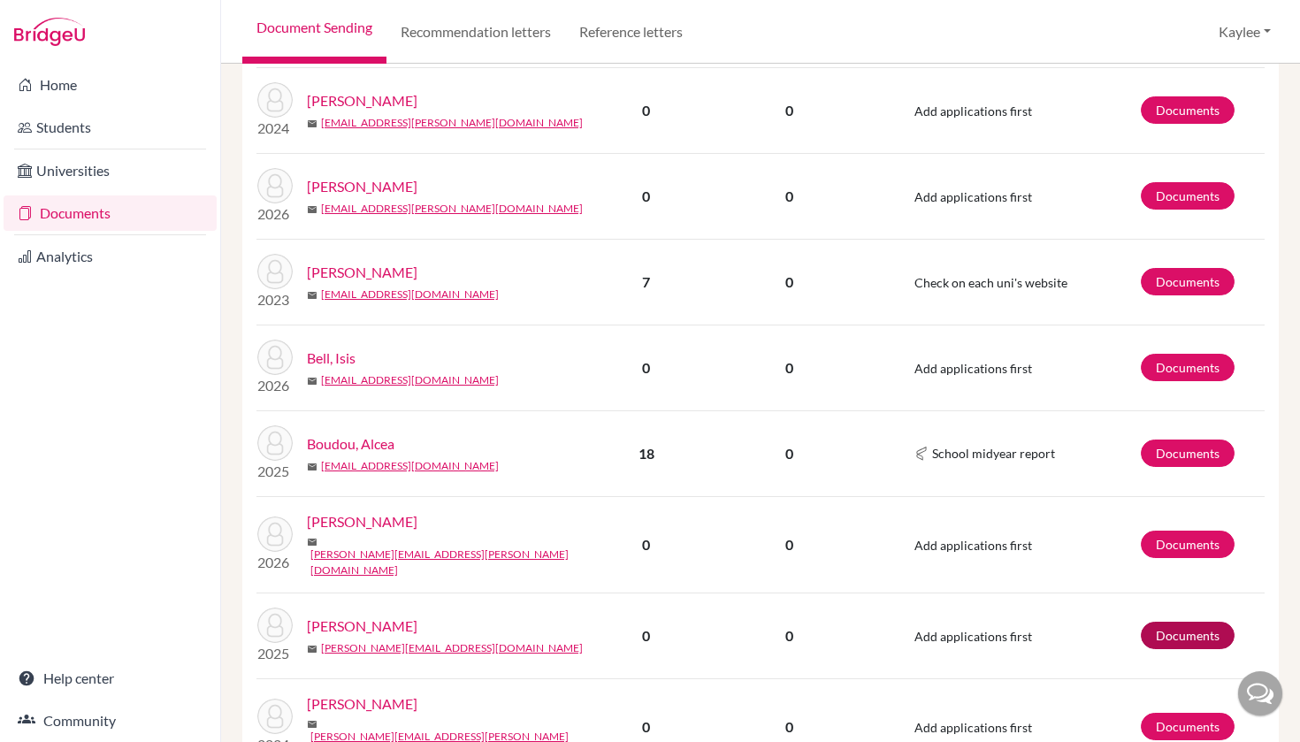
click at [1189, 622] on link "Documents" at bounding box center [1188, 635] width 94 height 27
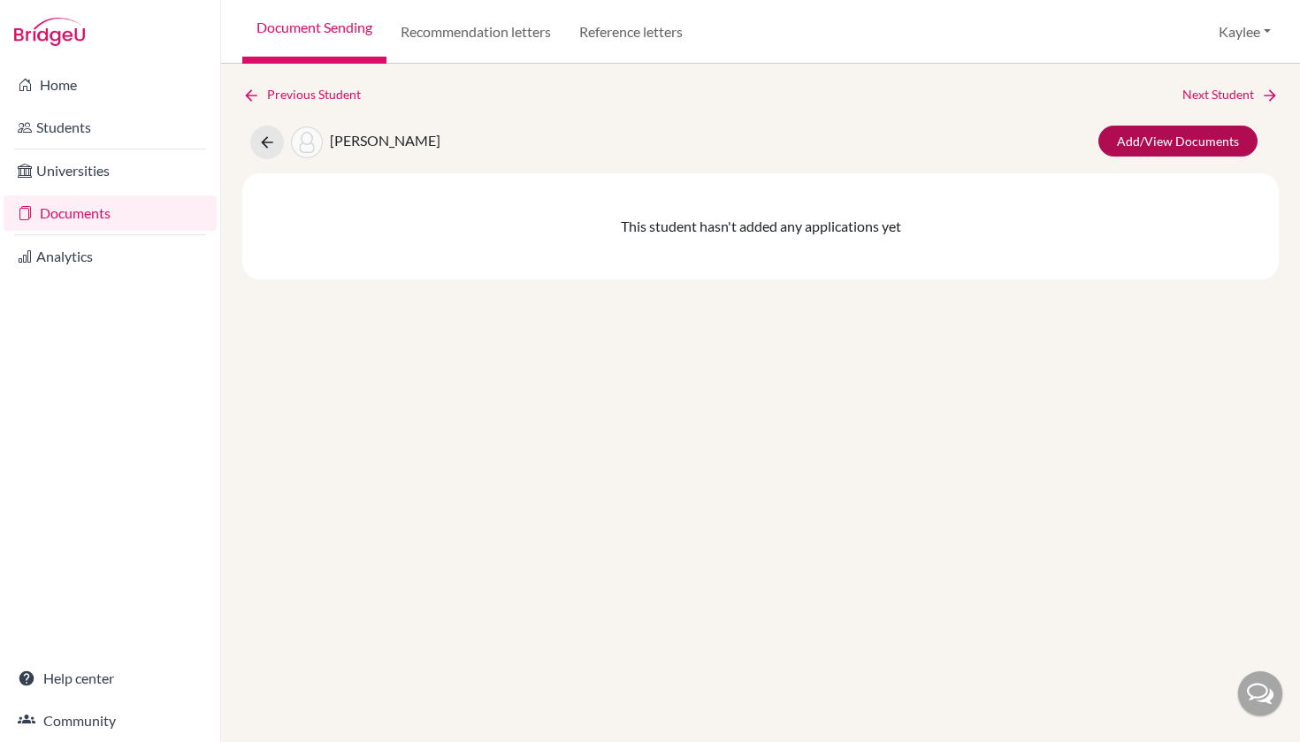
click at [1174, 146] on link "Add/View Documents" at bounding box center [1177, 141] width 159 height 31
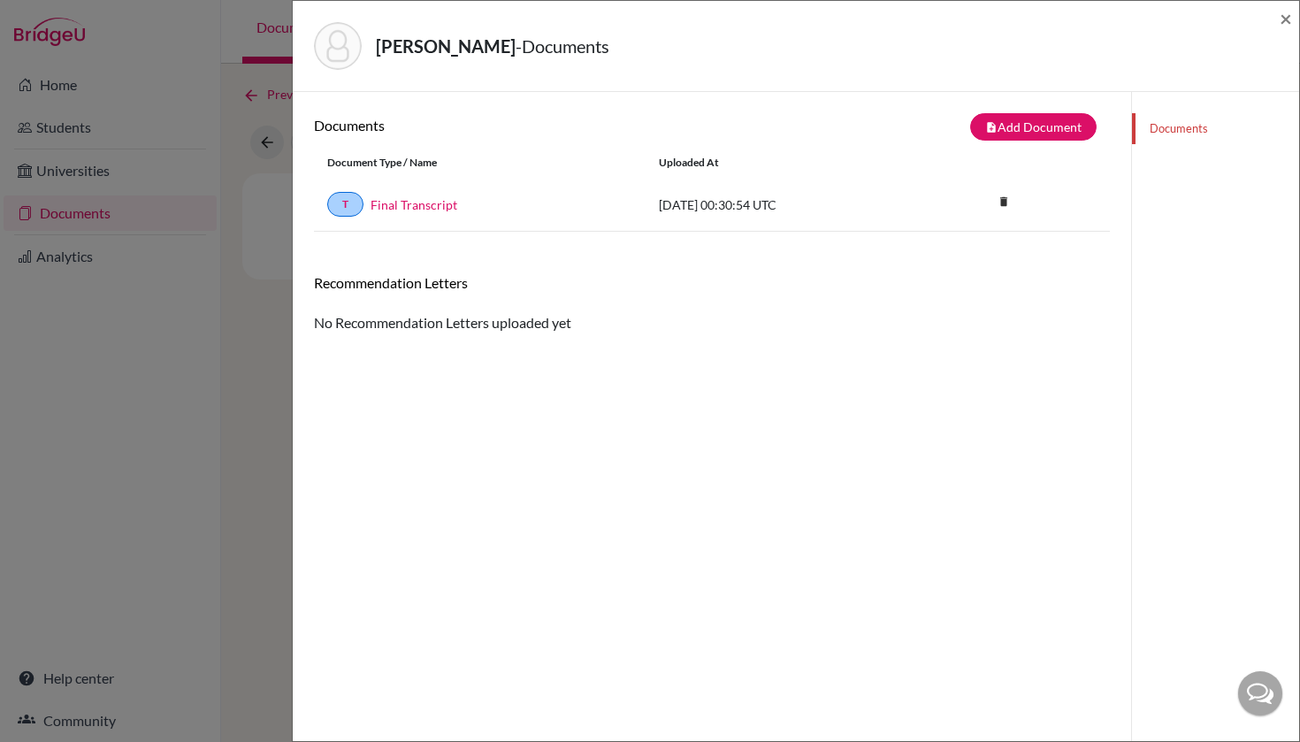
click at [1191, 128] on link "Documents" at bounding box center [1215, 128] width 167 height 31
click at [399, 205] on link "Final Transcript" at bounding box center [413, 204] width 87 height 19
click at [1284, 12] on span "×" at bounding box center [1285, 18] width 12 height 26
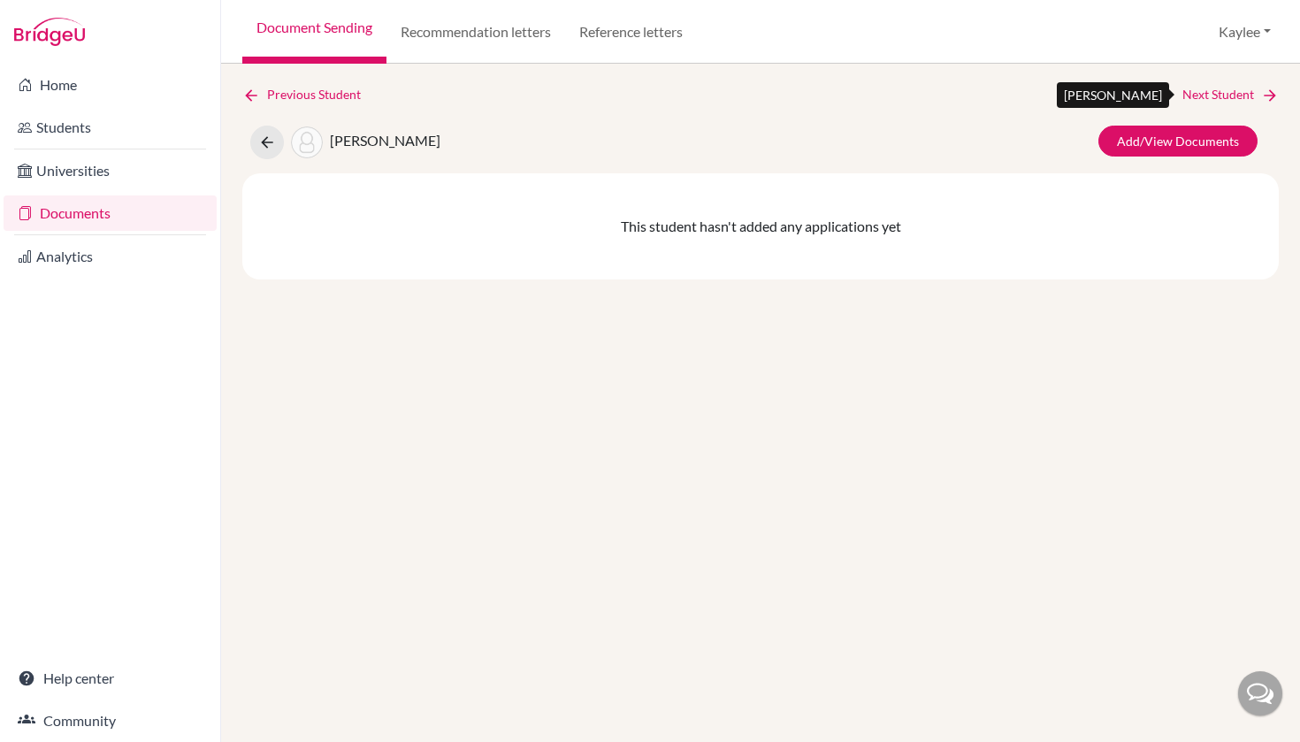
click at [1240, 93] on link "Next Student" at bounding box center [1230, 94] width 96 height 19
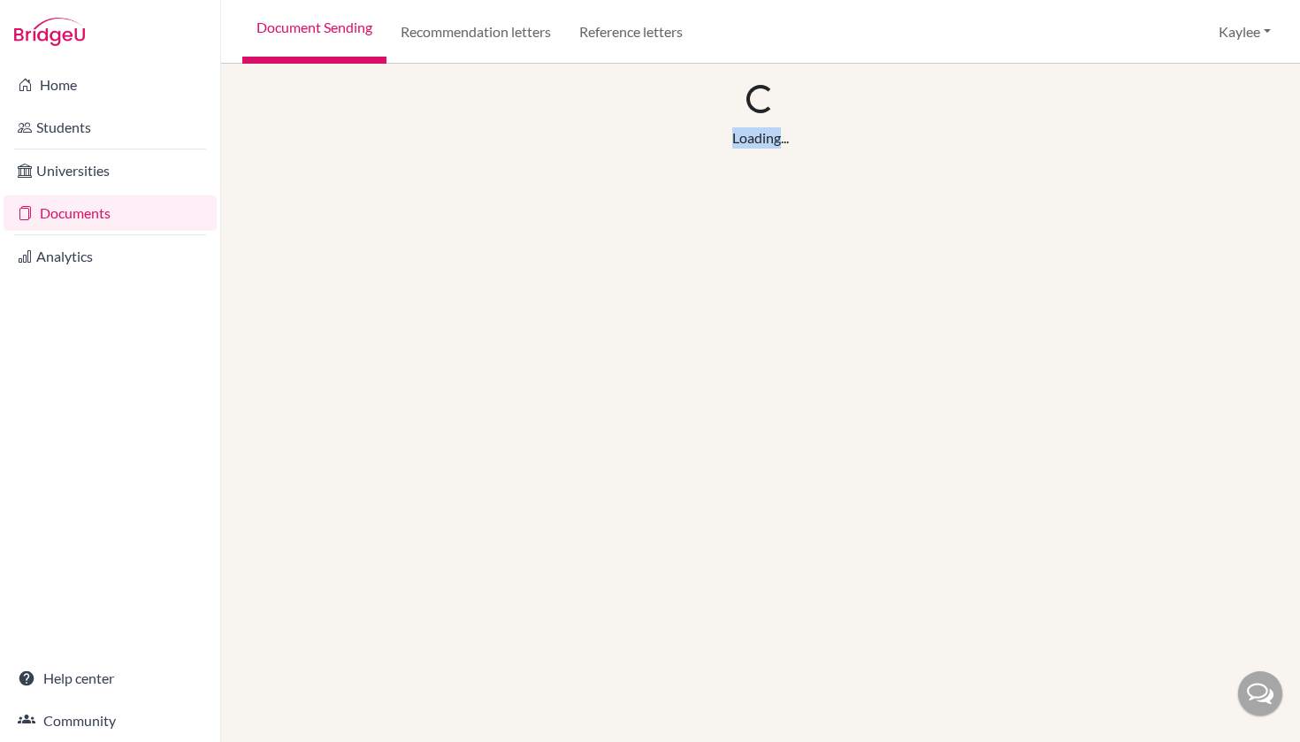
click at [1240, 93] on div "Loading... Loading..." at bounding box center [760, 117] width 1036 height 64
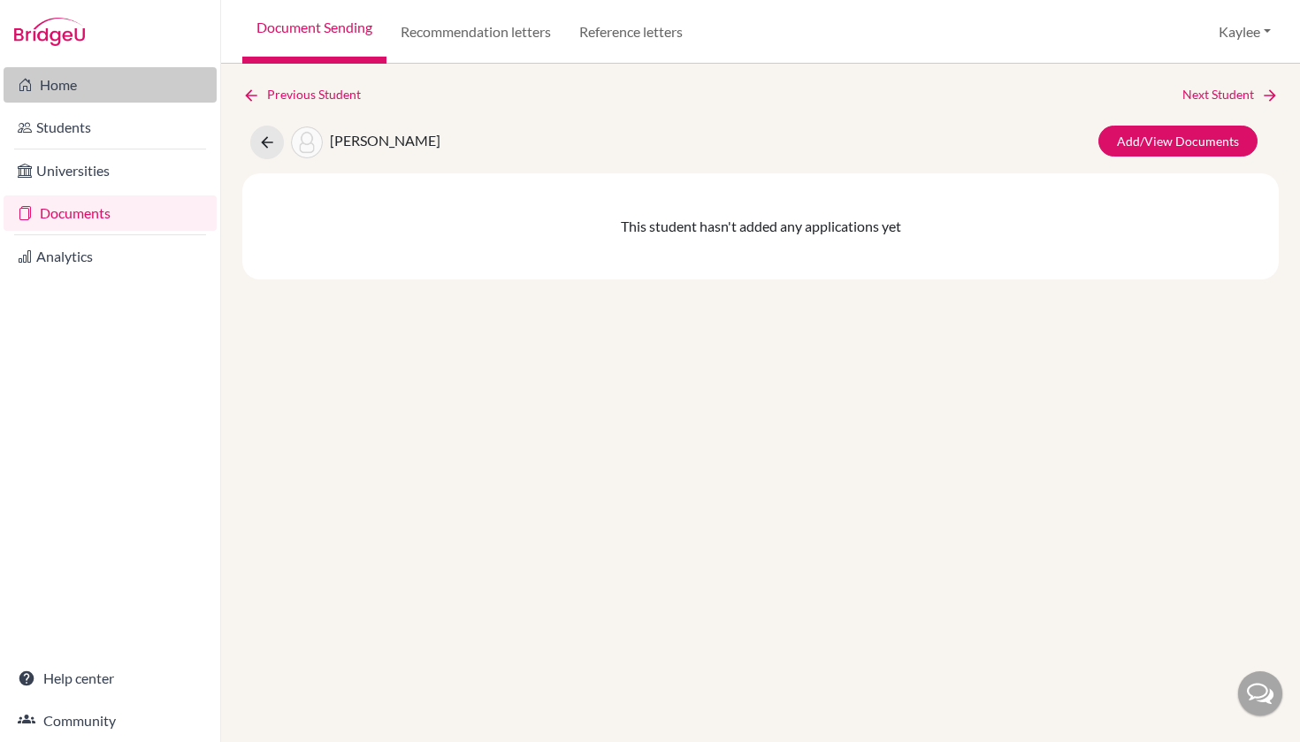
click at [95, 84] on link "Home" at bounding box center [110, 84] width 213 height 35
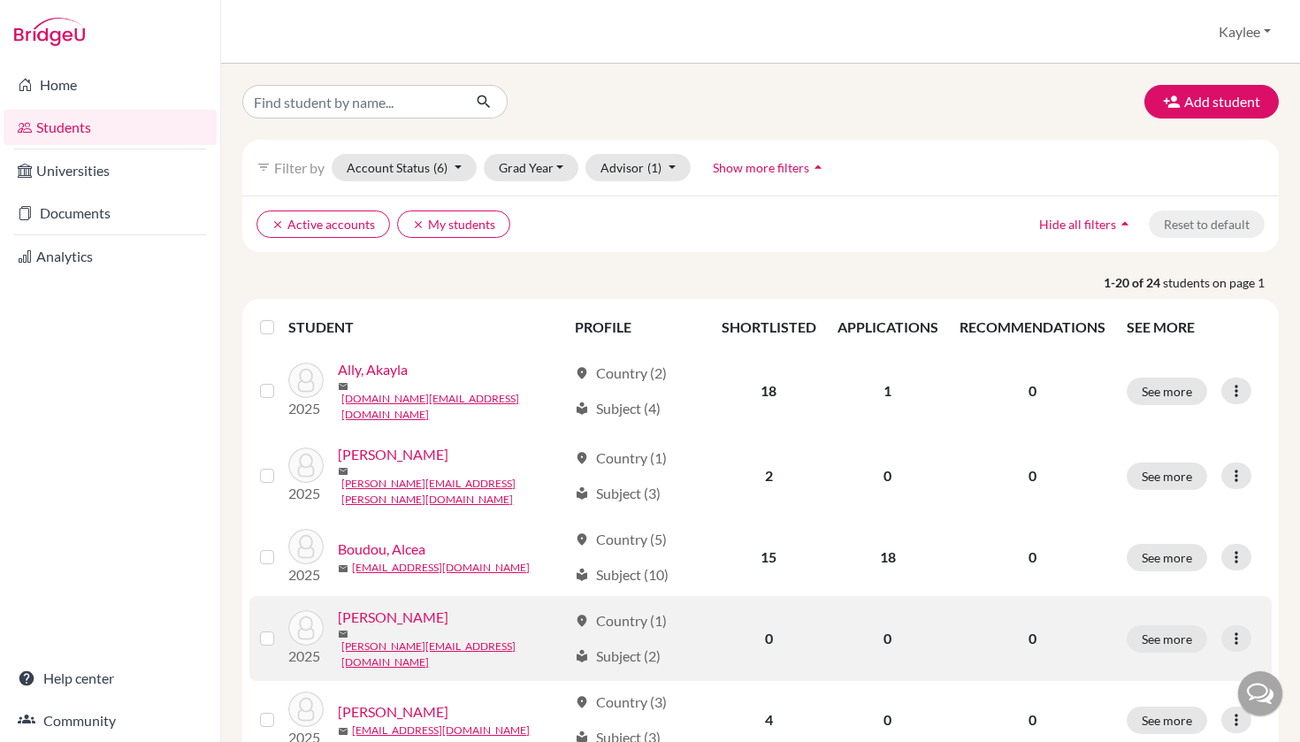
scroll to position [5, 0]
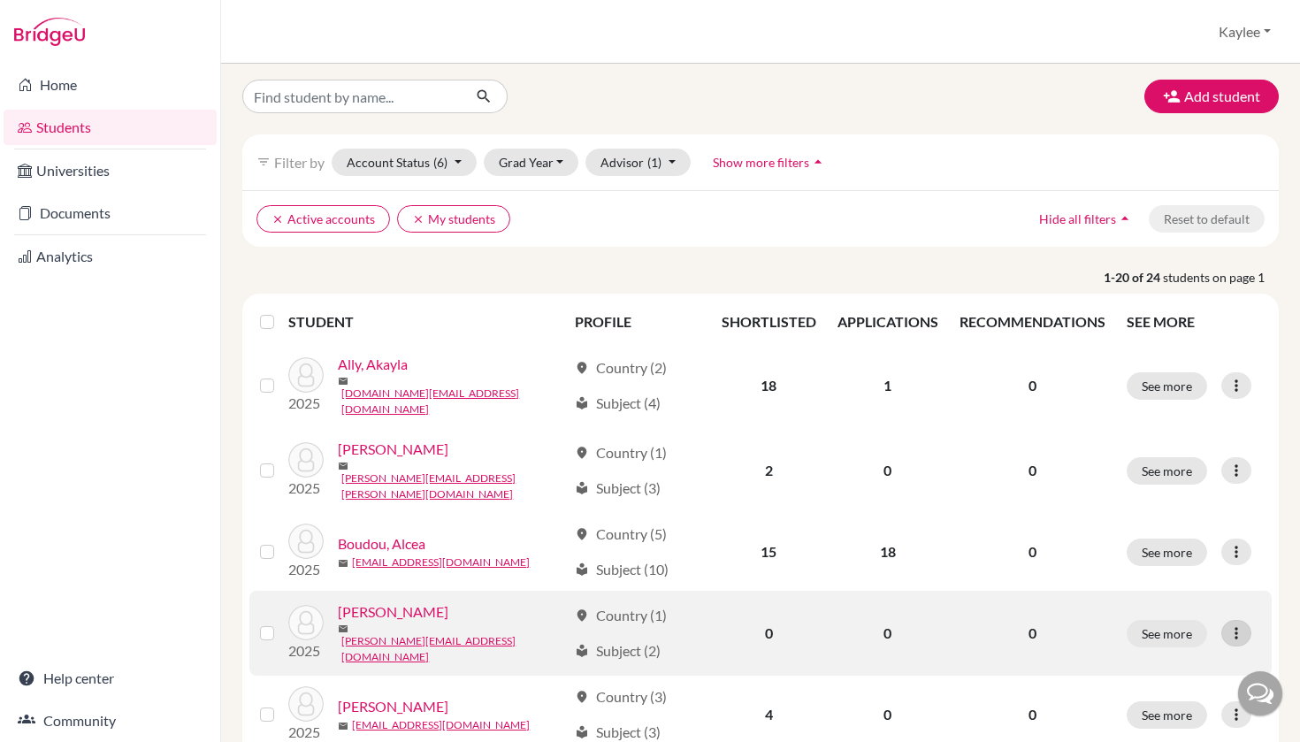
click at [1248, 620] on div at bounding box center [1236, 633] width 30 height 27
click at [1187, 620] on button "See more" at bounding box center [1166, 633] width 80 height 27
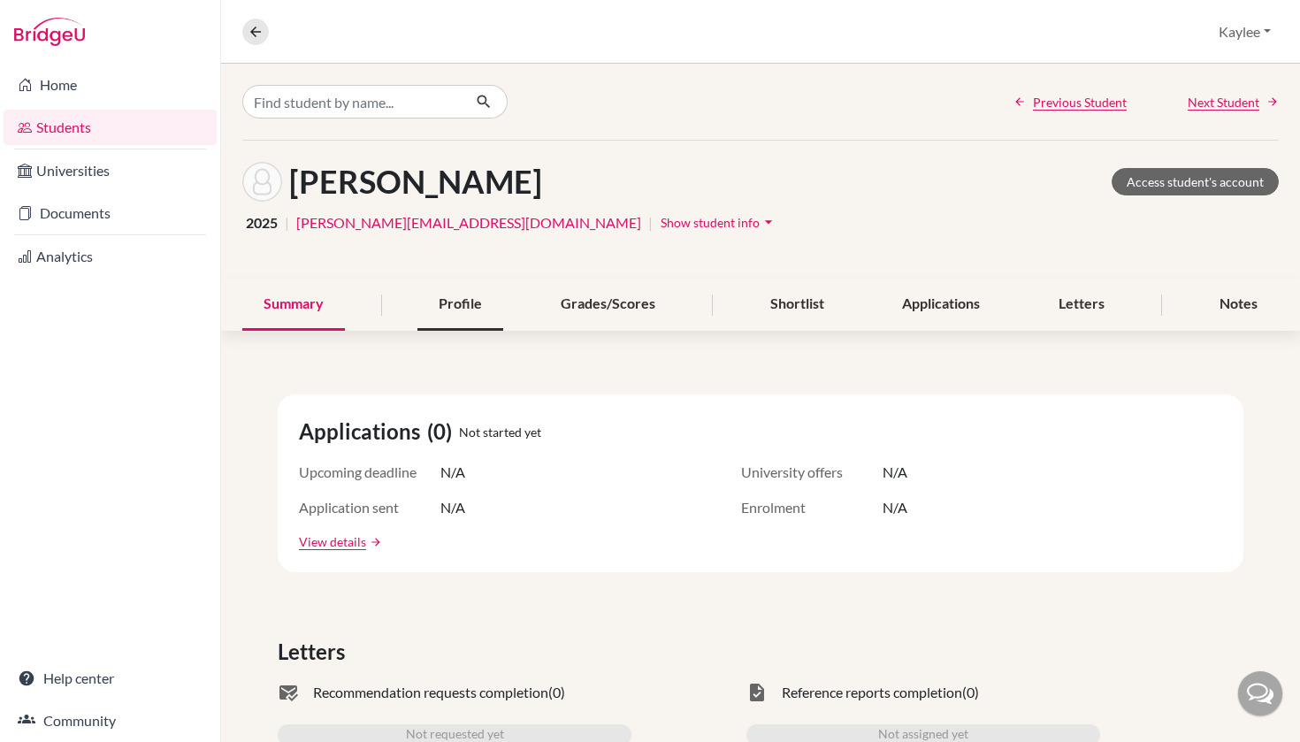
click at [468, 309] on div "Profile" at bounding box center [460, 305] width 86 height 52
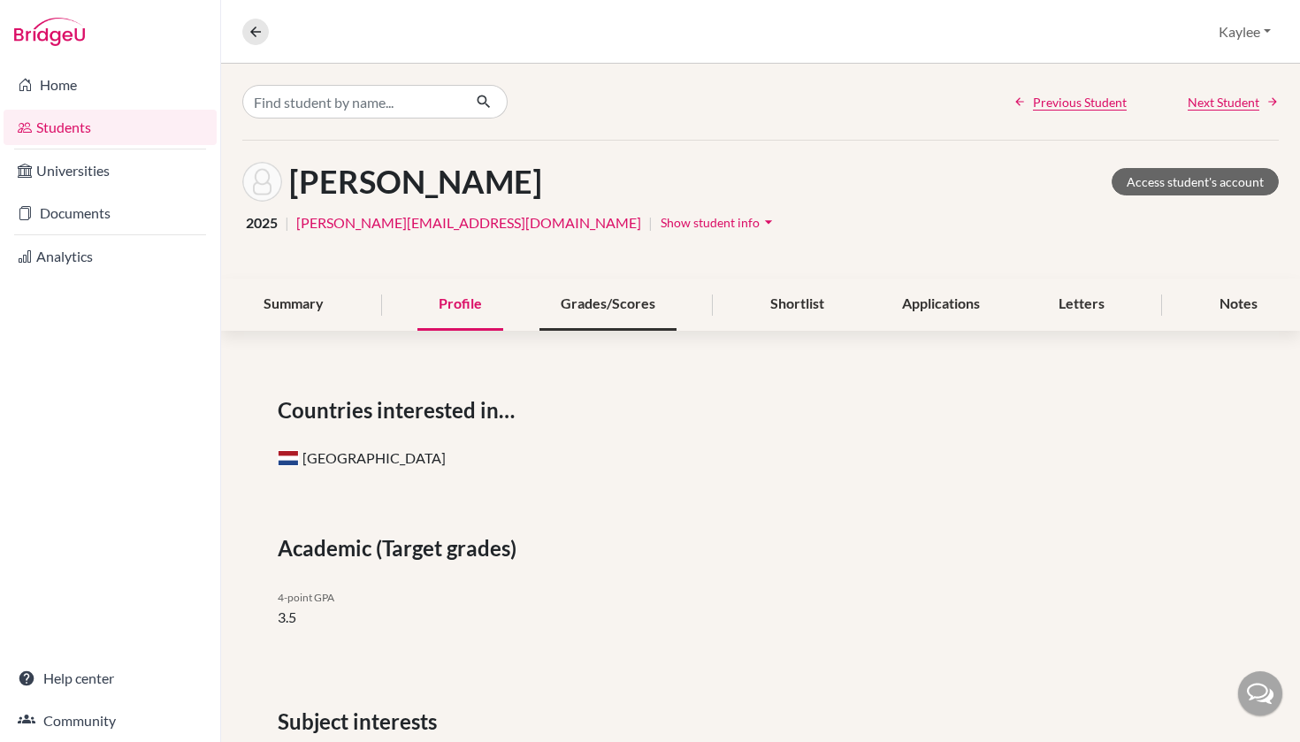
click at [592, 307] on div "Grades/Scores" at bounding box center [607, 305] width 137 height 52
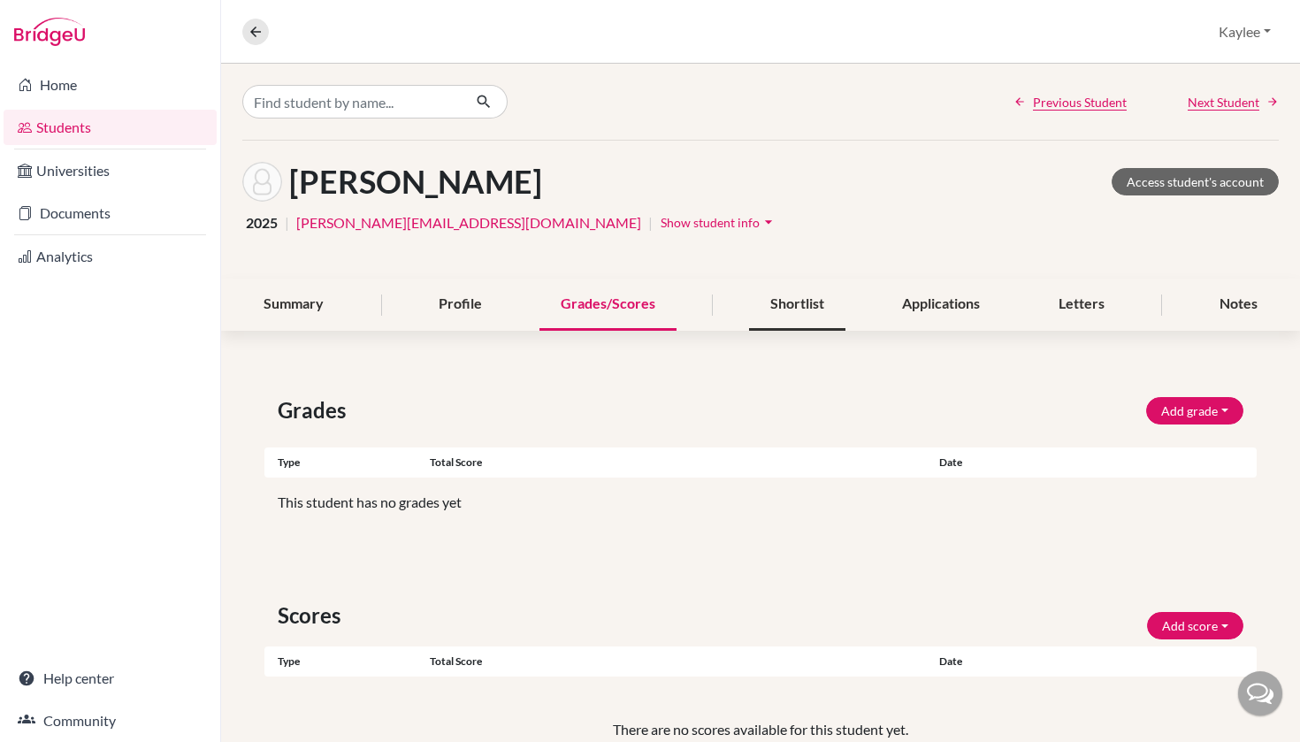
click at [814, 327] on div "Shortlist" at bounding box center [797, 305] width 96 height 52
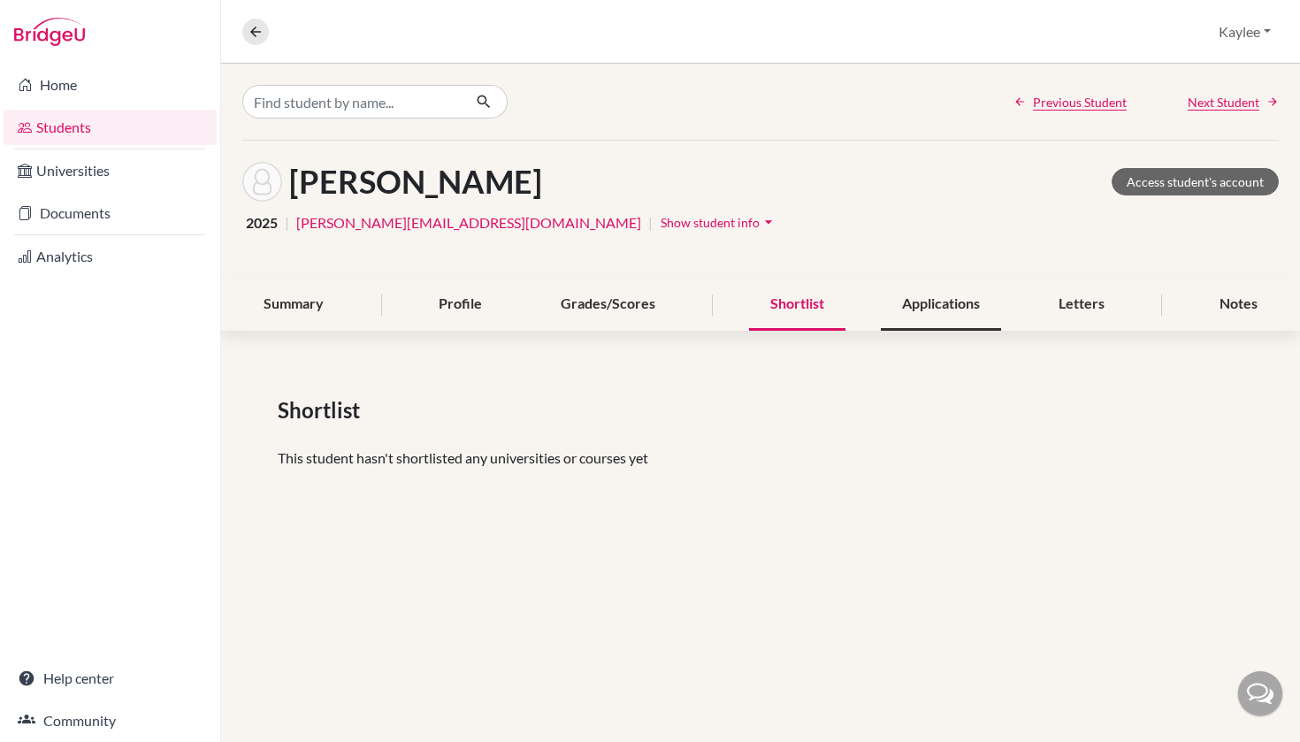
click at [931, 315] on div "Applications" at bounding box center [941, 305] width 120 height 52
click at [296, 318] on div "Summary" at bounding box center [293, 305] width 103 height 52
